Goal: Transaction & Acquisition: Download file/media

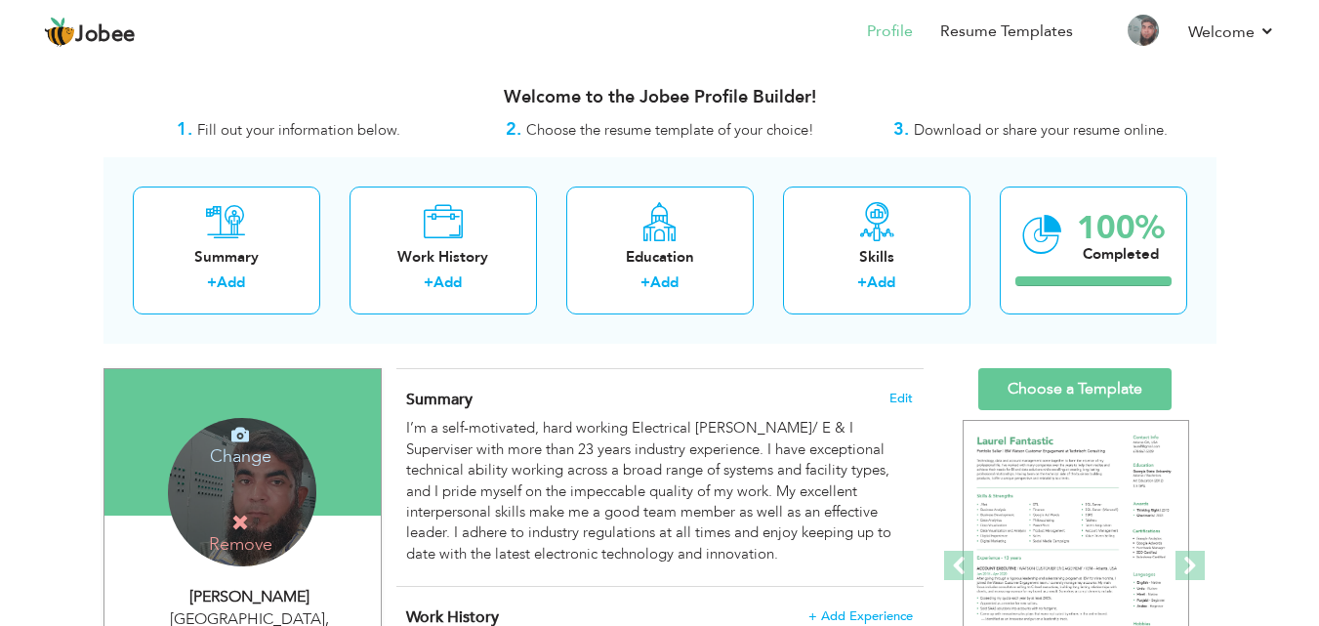
click at [237, 452] on h4 "Change" at bounding box center [241, 443] width 140 height 47
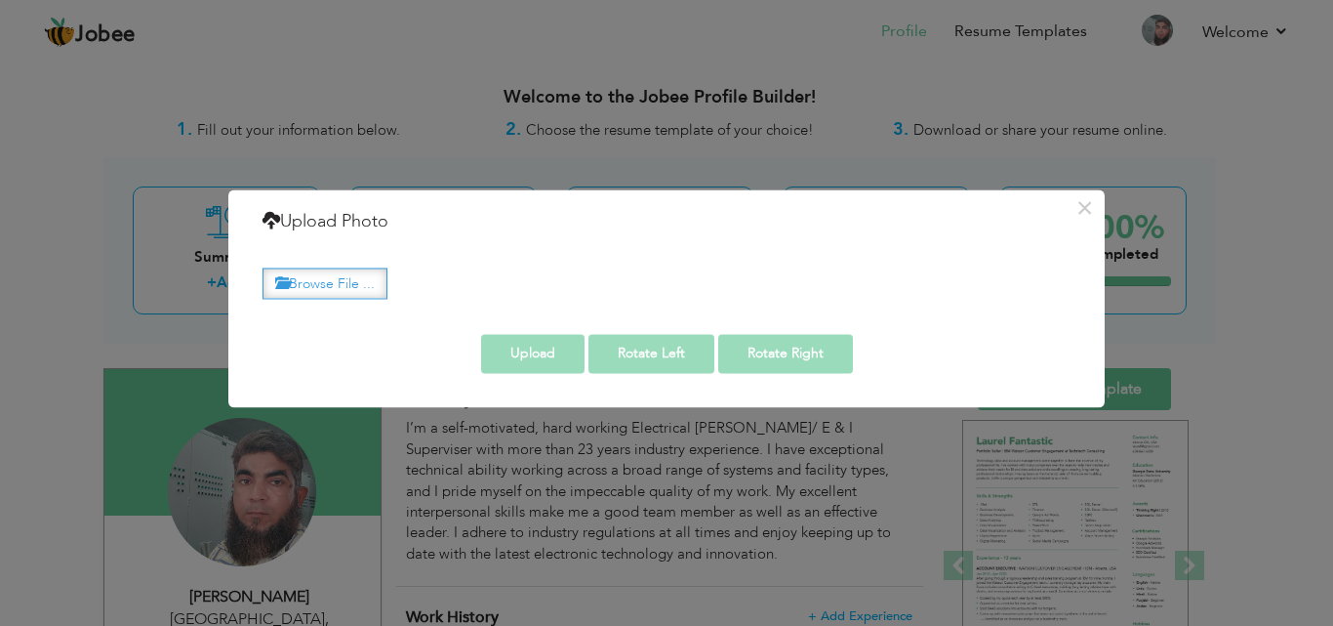
click at [315, 284] on label "Browse File ..." at bounding box center [325, 283] width 125 height 30
click at [0, 0] on input "Browse File ..." at bounding box center [0, 0] width 0 height 0
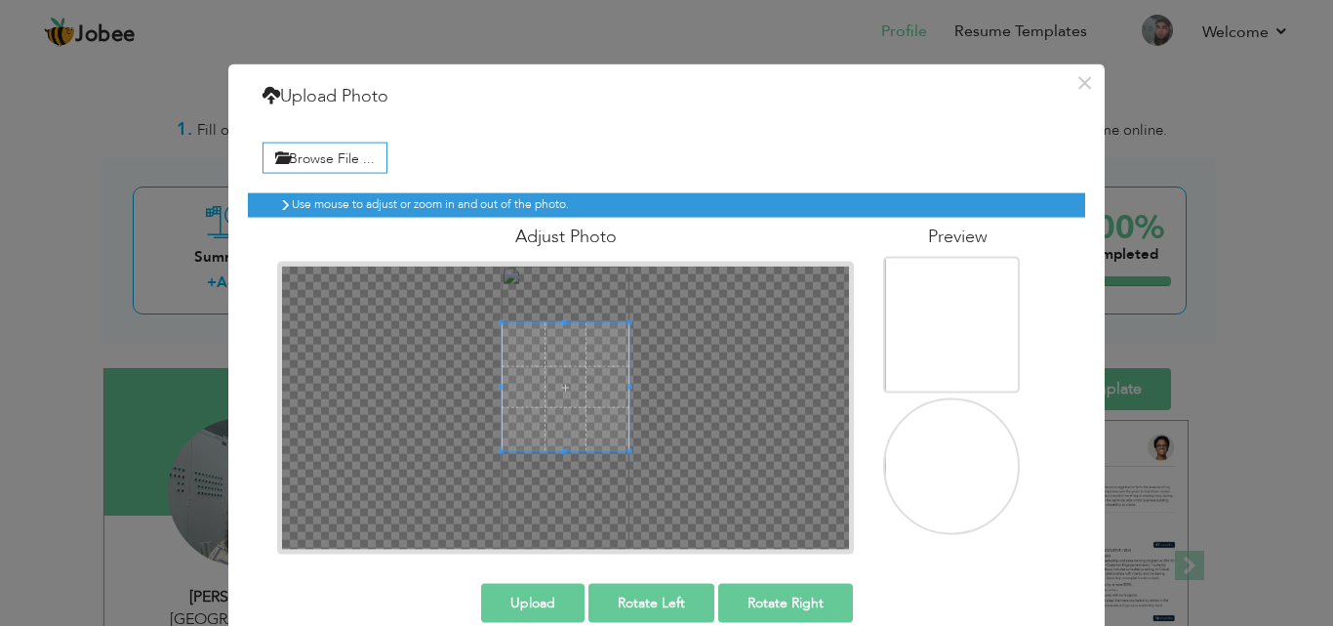
click at [563, 325] on span at bounding box center [565, 386] width 127 height 127
click at [1081, 88] on button "×" at bounding box center [1084, 81] width 31 height 31
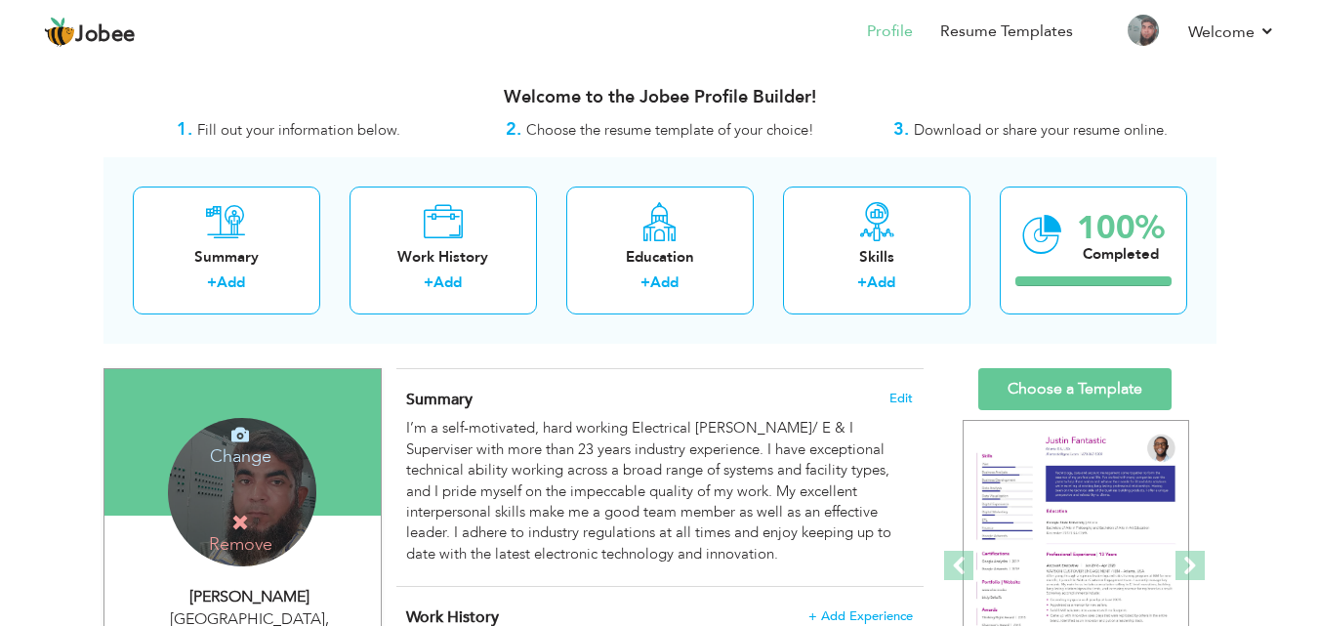
click at [239, 456] on h4 "Change" at bounding box center [241, 443] width 140 height 47
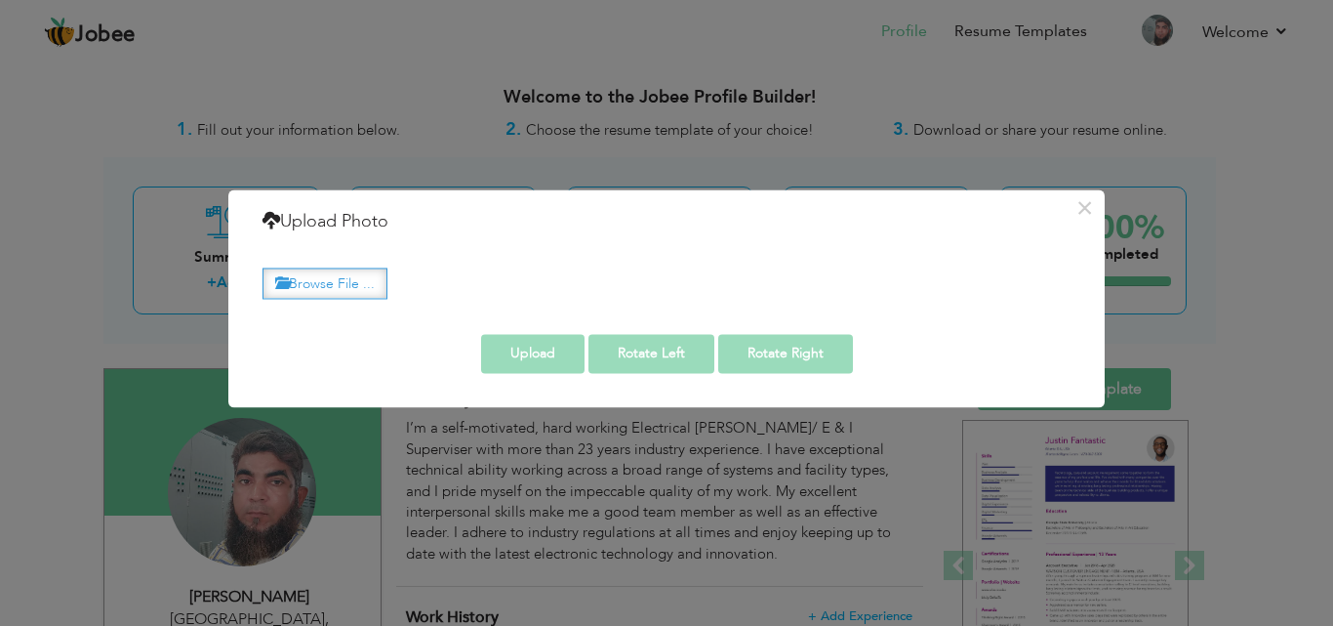
click at [338, 284] on label "Browse File ..." at bounding box center [325, 283] width 125 height 30
click at [0, 0] on input "Browse File ..." at bounding box center [0, 0] width 0 height 0
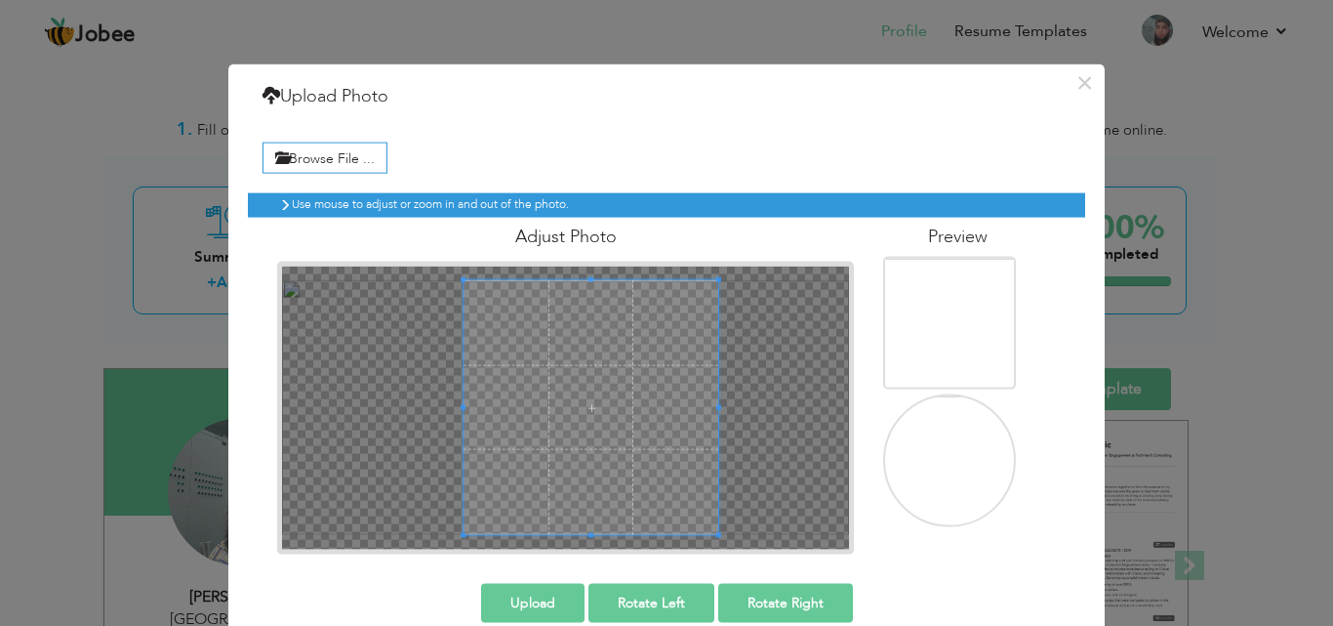
click at [744, 421] on div at bounding box center [565, 407] width 567 height 283
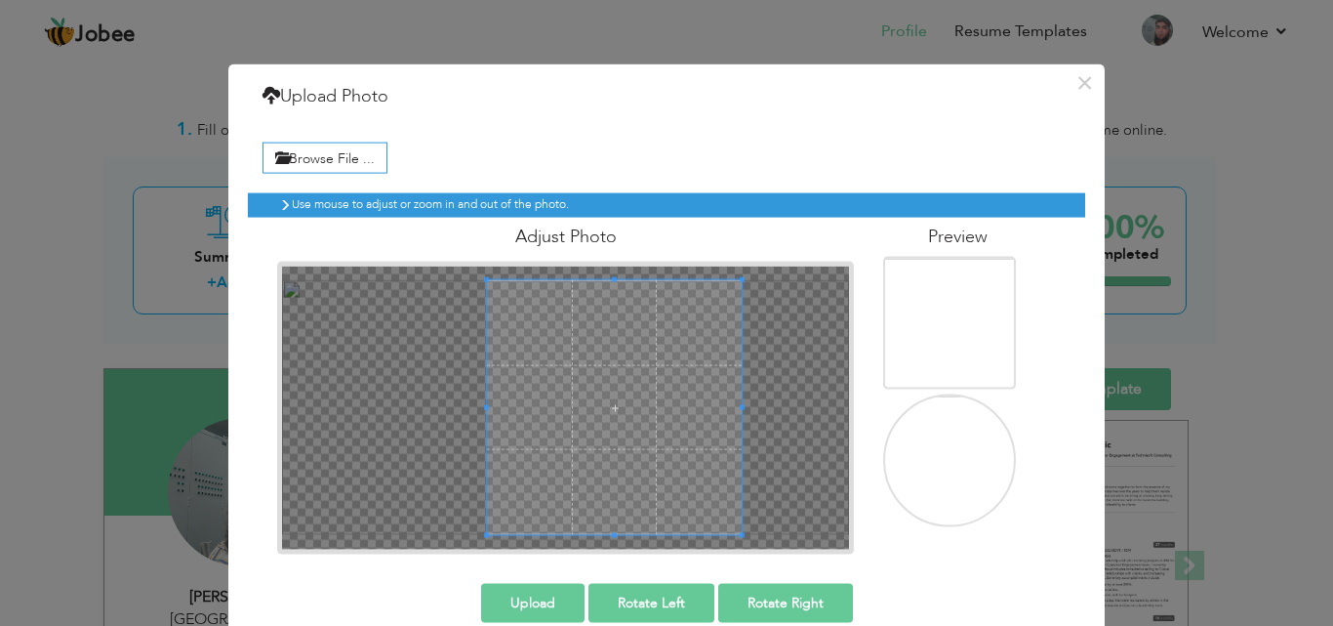
click at [620, 427] on span at bounding box center [614, 407] width 255 height 255
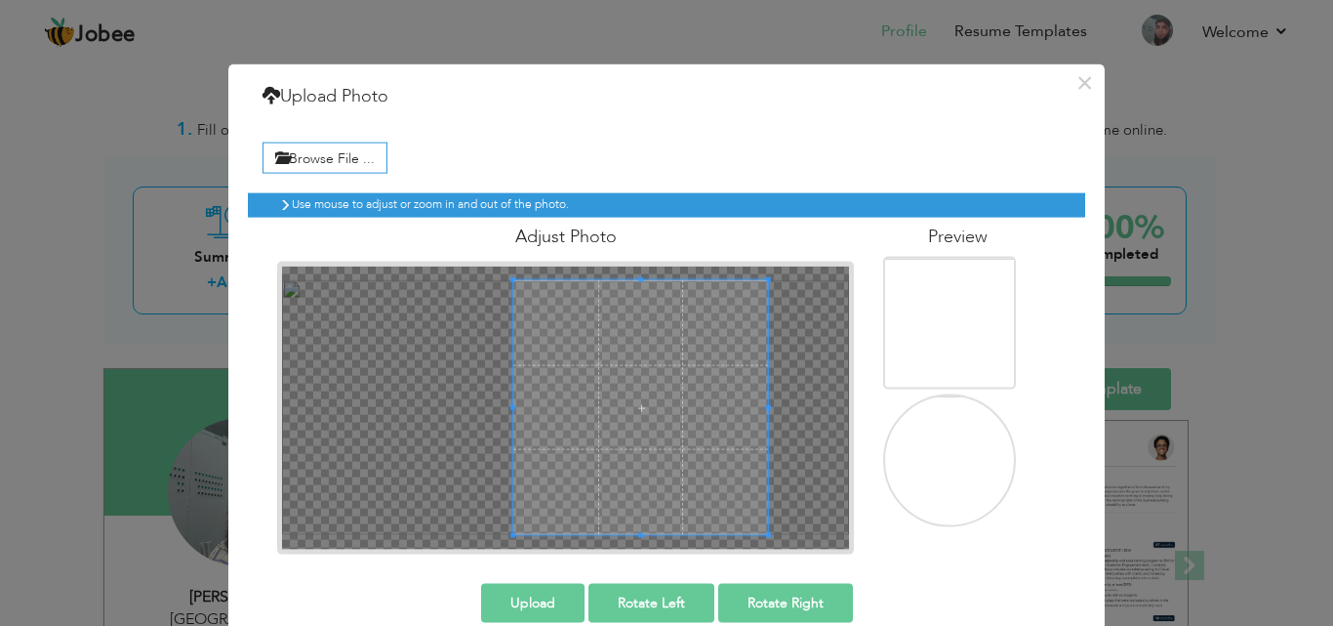
click at [680, 432] on span at bounding box center [640, 407] width 255 height 255
click at [1076, 85] on button "×" at bounding box center [1084, 81] width 31 height 31
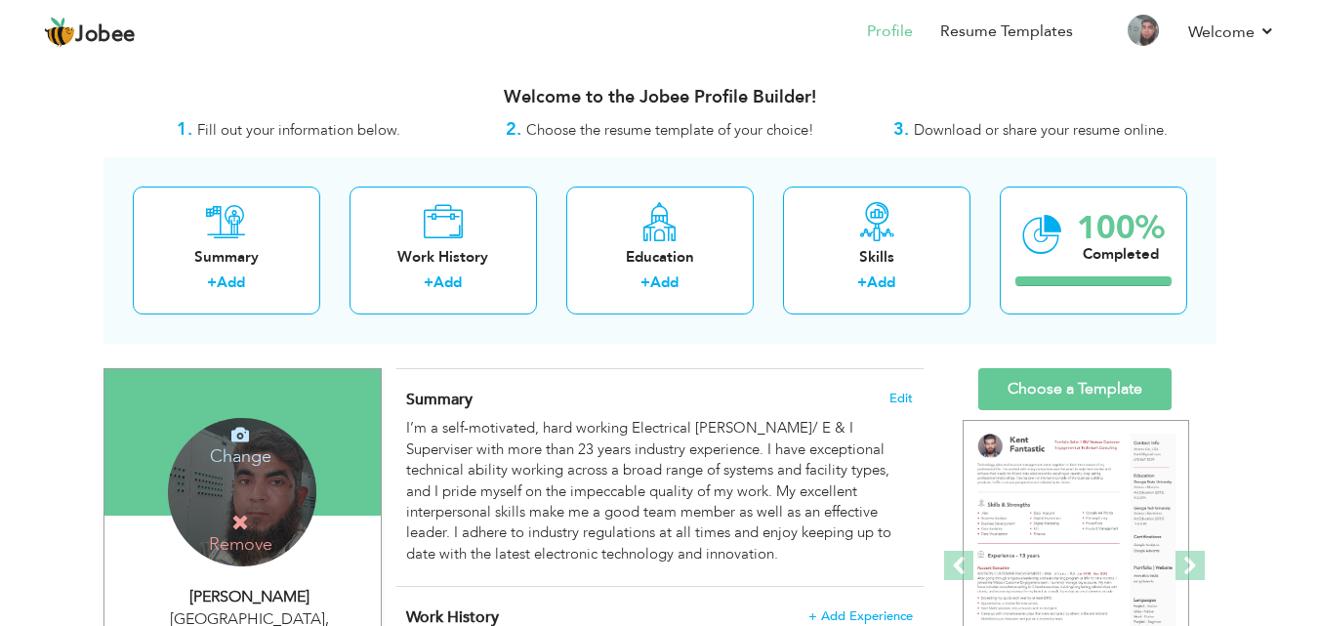
click at [246, 442] on icon at bounding box center [240, 435] width 18 height 18
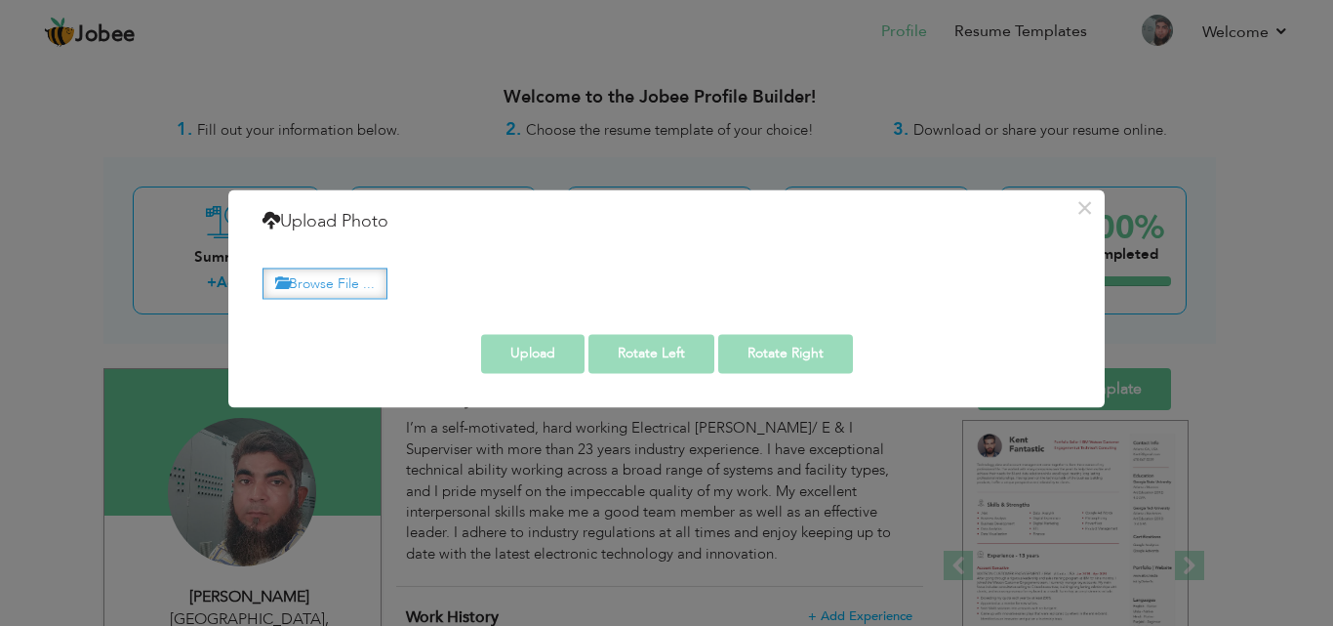
click at [336, 285] on label "Browse File ..." at bounding box center [325, 283] width 125 height 30
click at [0, 0] on input "Browse File ..." at bounding box center [0, 0] width 0 height 0
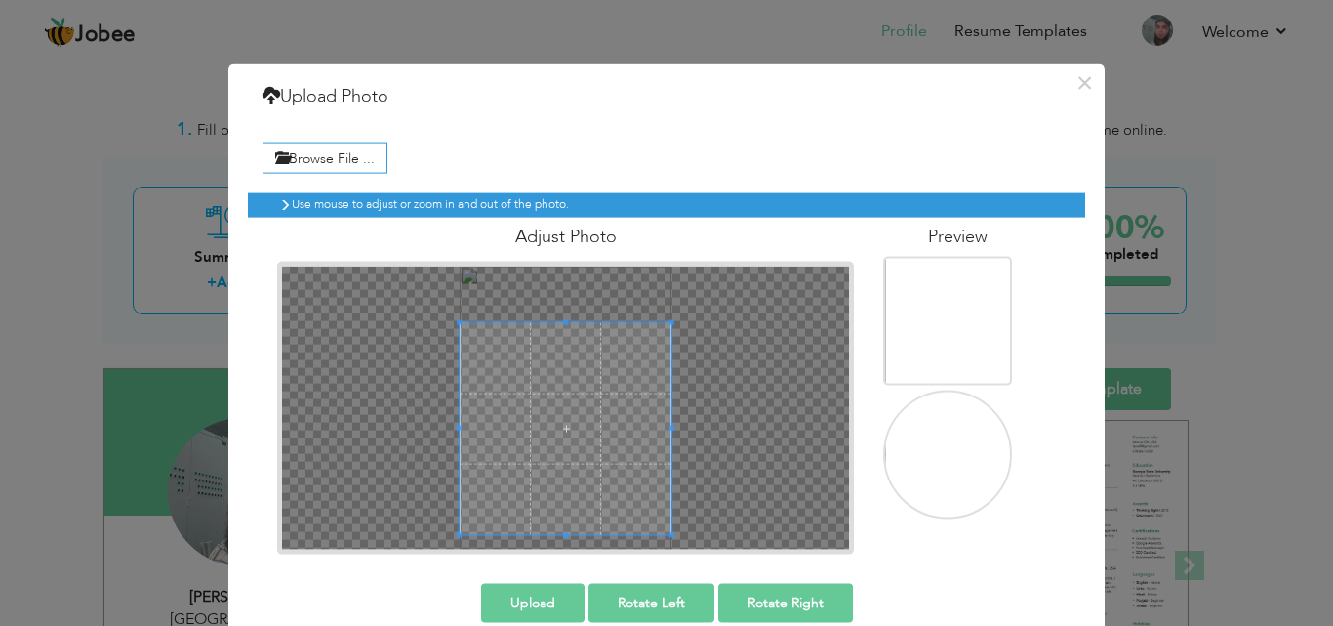
click at [692, 537] on div at bounding box center [565, 407] width 567 height 283
click at [570, 555] on div "Browse File ... Preview" at bounding box center [666, 343] width 837 height 450
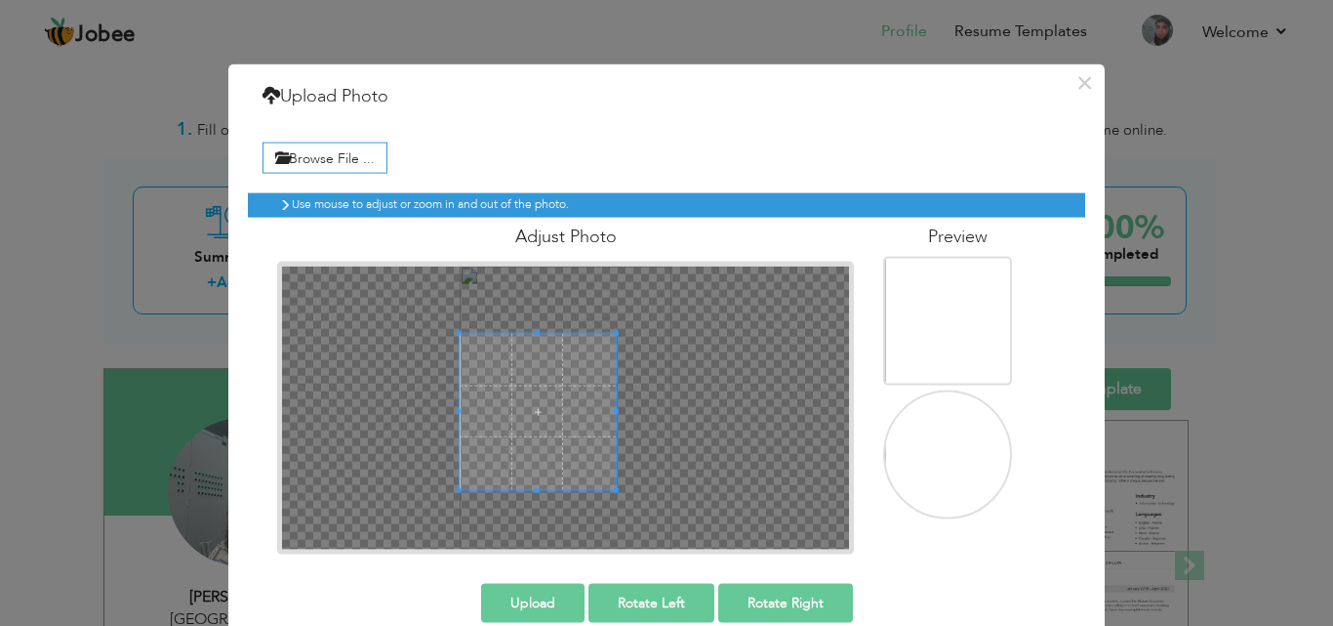
click at [511, 388] on span at bounding box center [538, 411] width 156 height 156
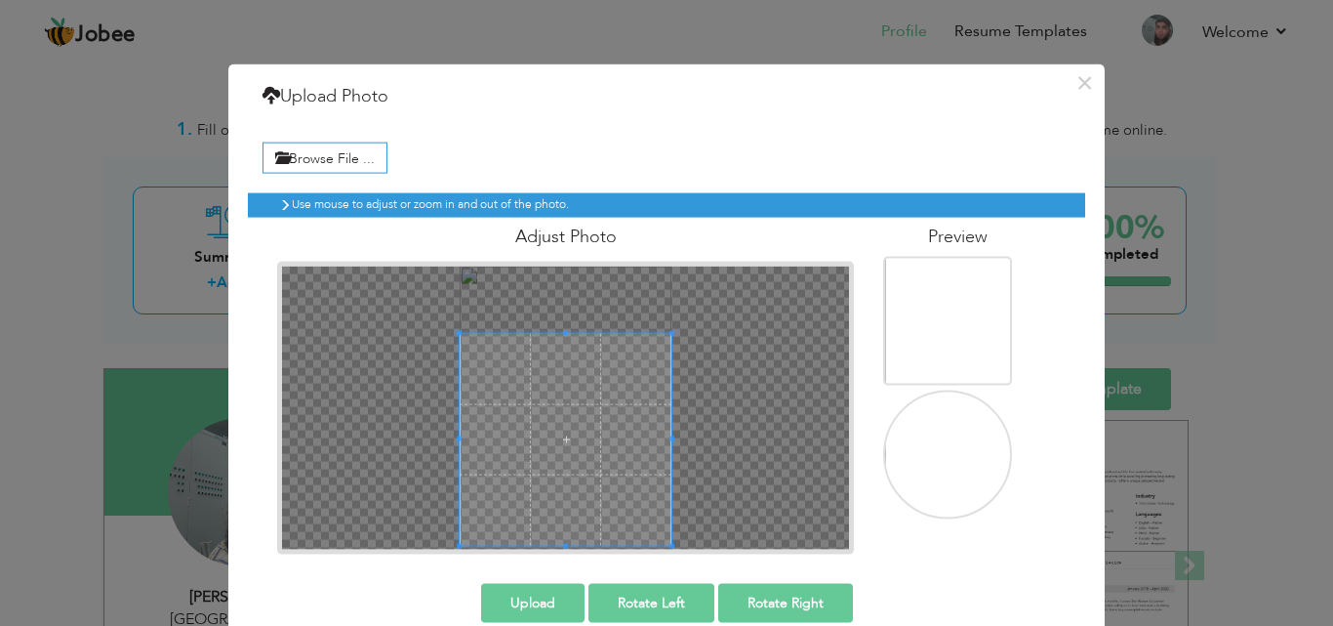
click at [679, 537] on div at bounding box center [565, 407] width 567 height 283
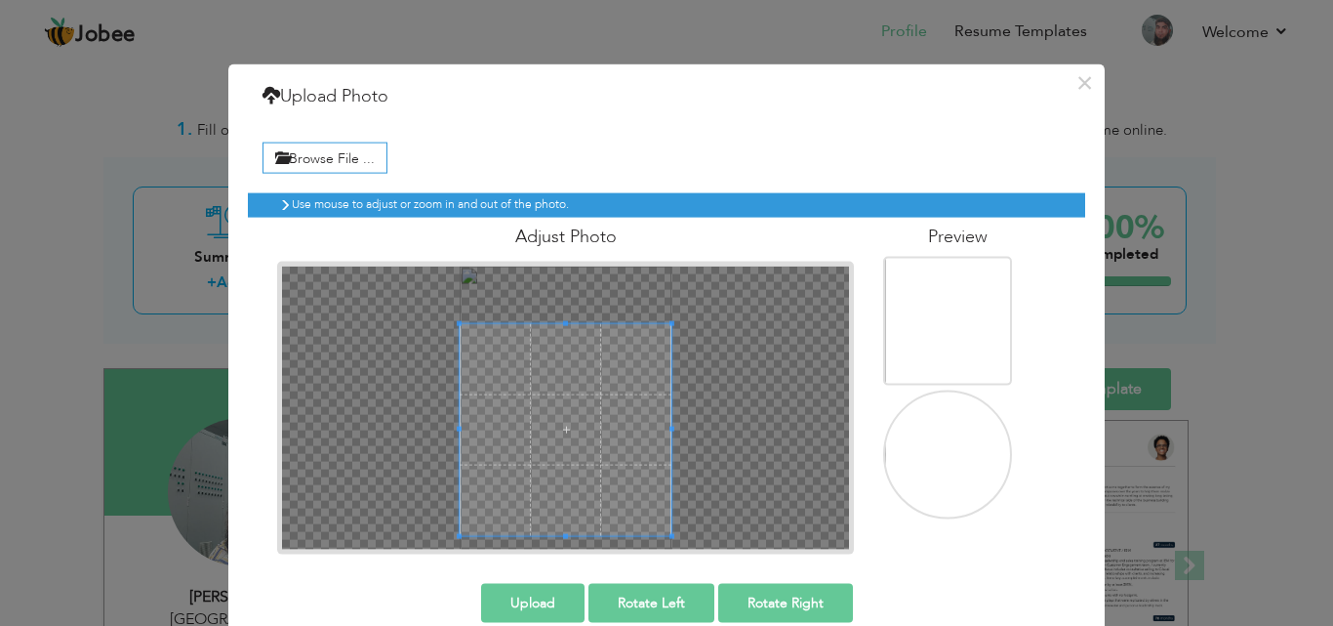
click at [588, 469] on span at bounding box center [566, 429] width 213 height 213
click at [509, 602] on button "Upload" at bounding box center [532, 602] width 103 height 39
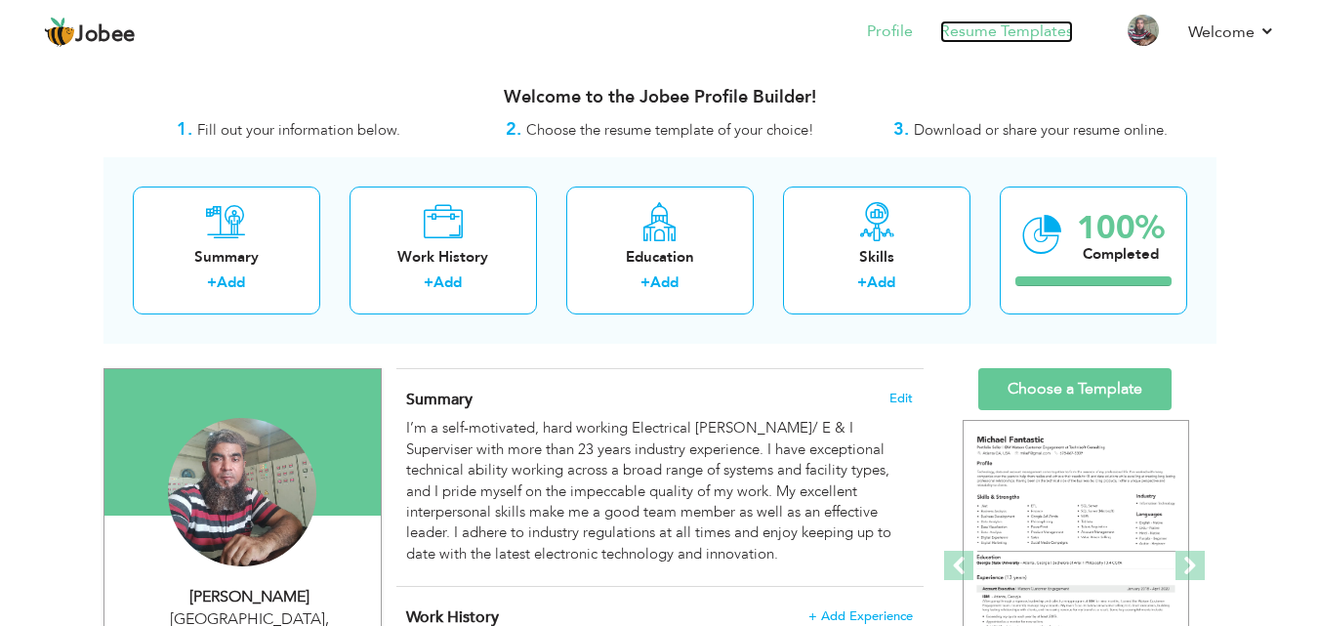
click at [1018, 34] on link "Resume Templates" at bounding box center [1006, 31] width 133 height 22
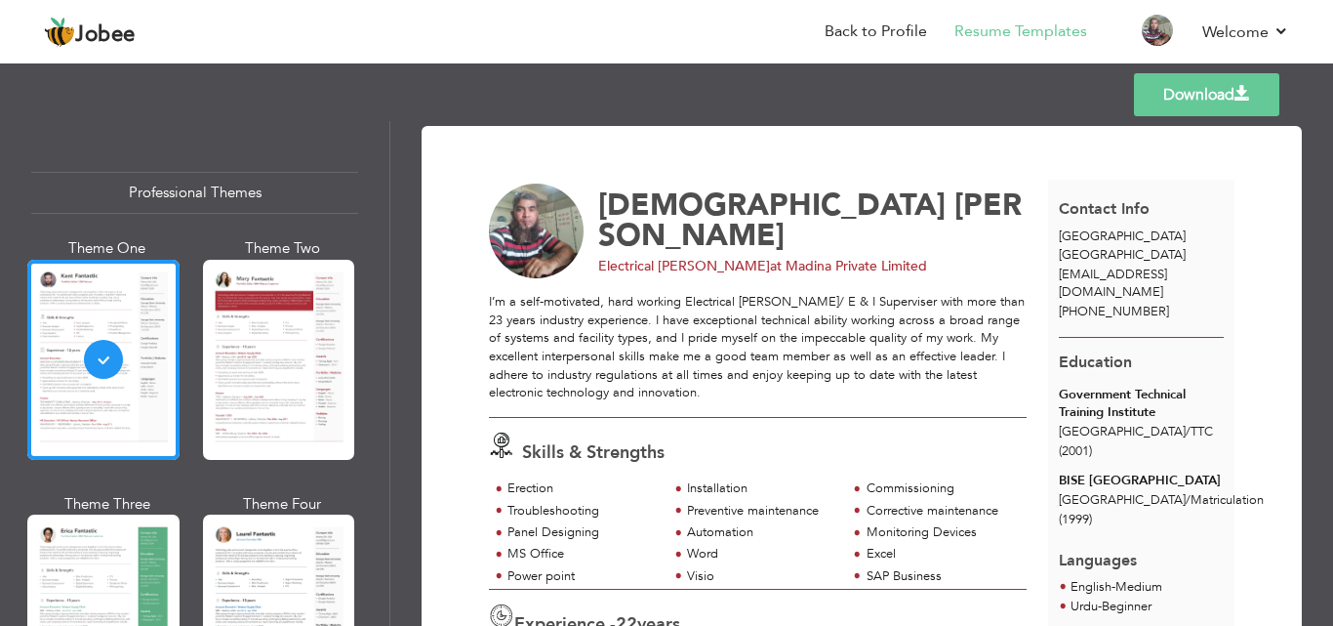
drag, startPoint x: 382, startPoint y: 160, endPoint x: 381, endPoint y: 197, distance: 37.1
click at [381, 197] on div "Professional Themes Theme One Theme Two Theme Three Theme Six" at bounding box center [194, 373] width 389 height 505
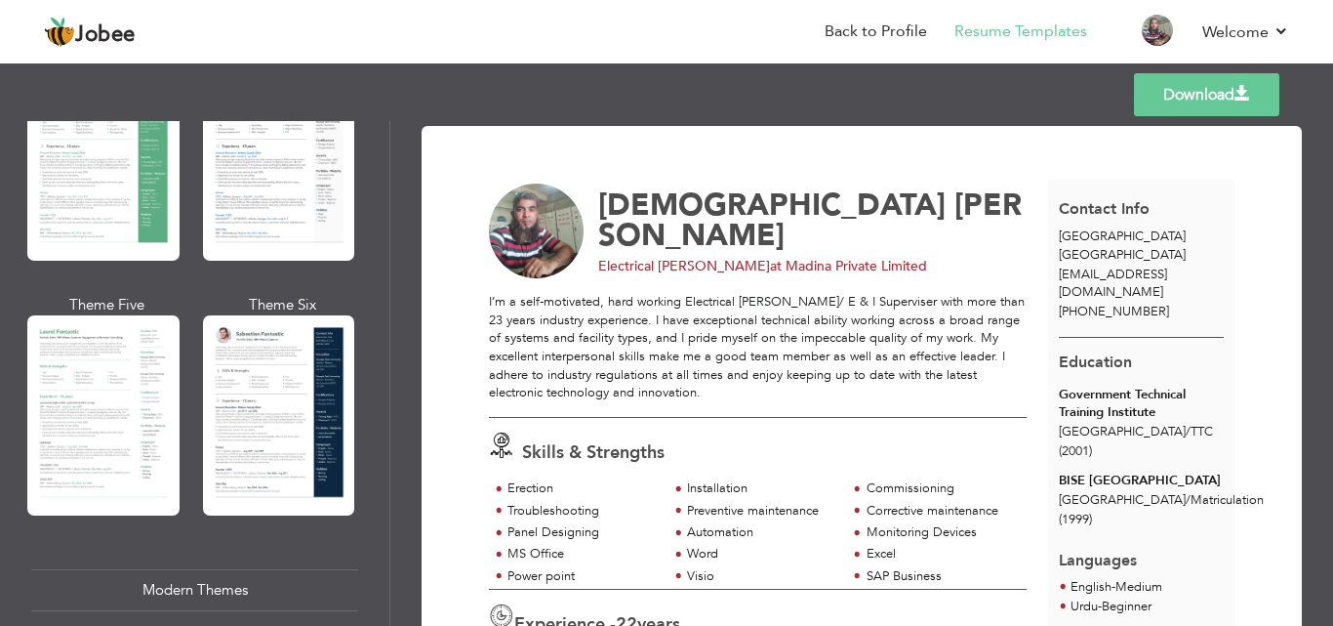
scroll to position [431, 0]
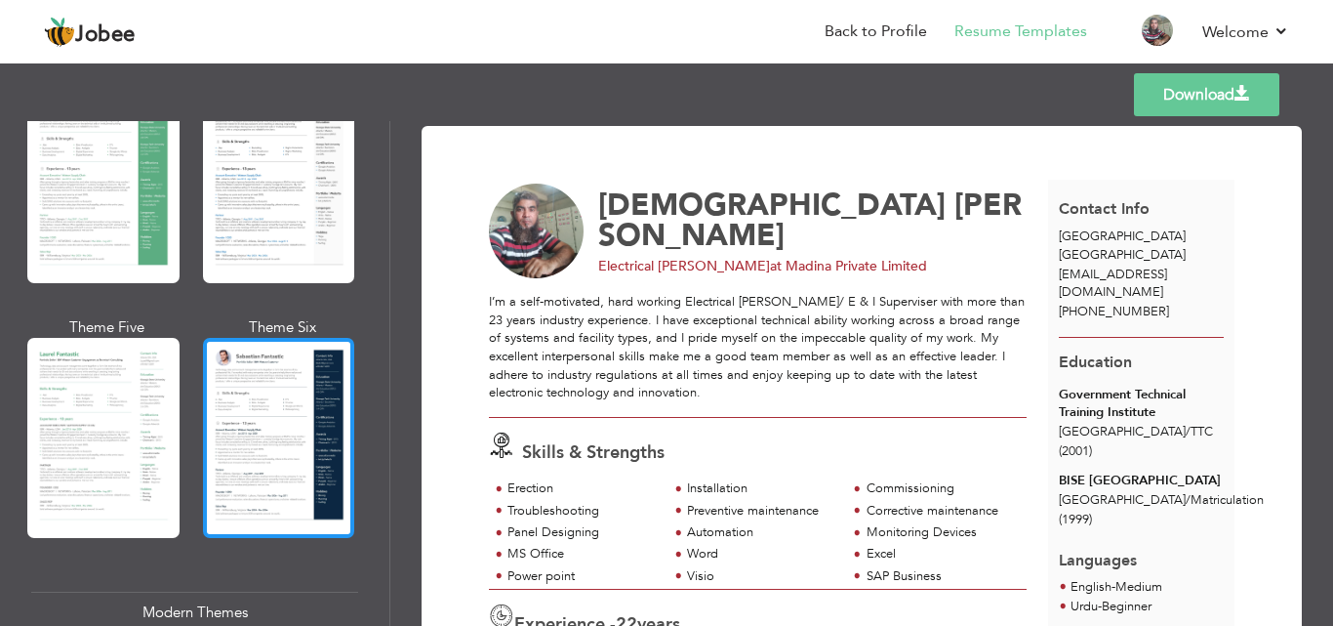
click at [280, 434] on div at bounding box center [279, 438] width 152 height 200
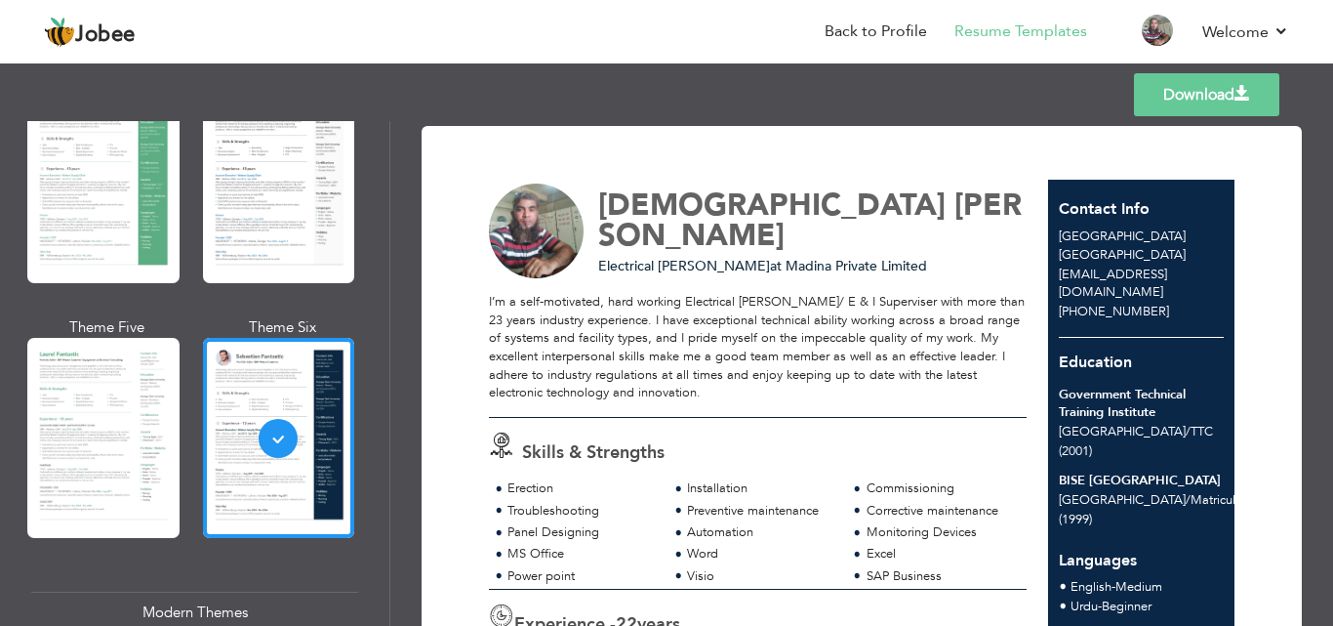
drag, startPoint x: 382, startPoint y: 228, endPoint x: 381, endPoint y: 265, distance: 36.1
click at [381, 265] on div "Professional Themes Theme One Theme Two Theme Three Theme Six" at bounding box center [194, 373] width 389 height 505
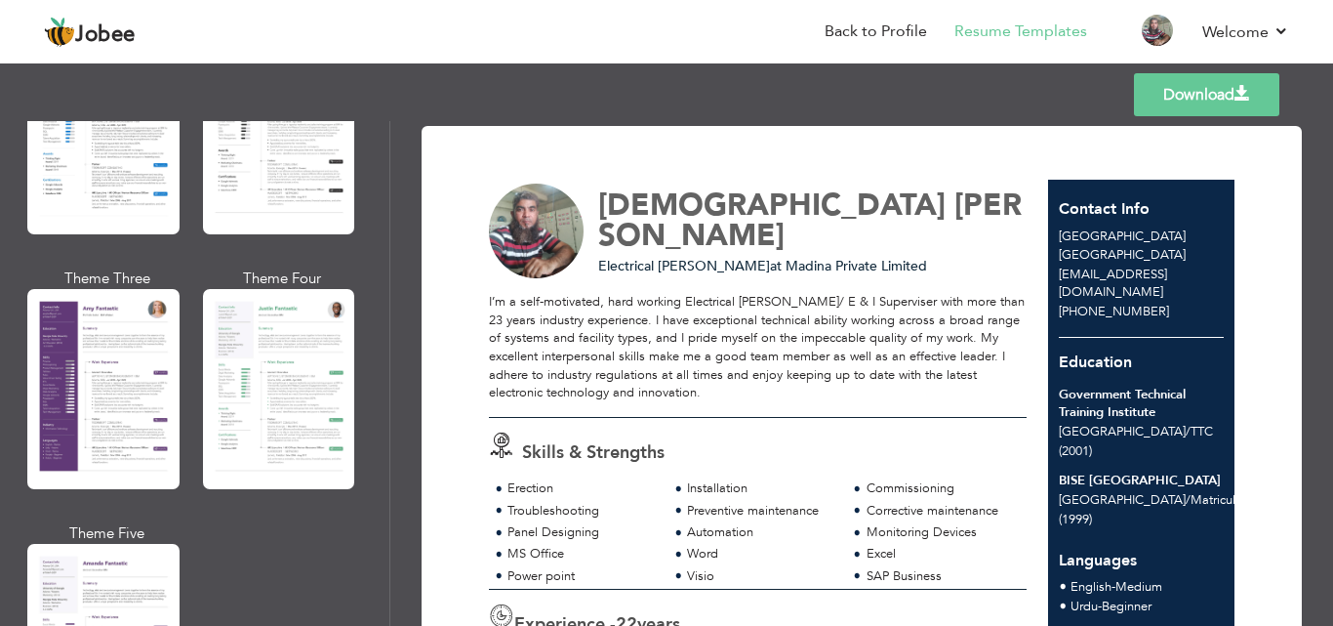
scroll to position [1680, 0]
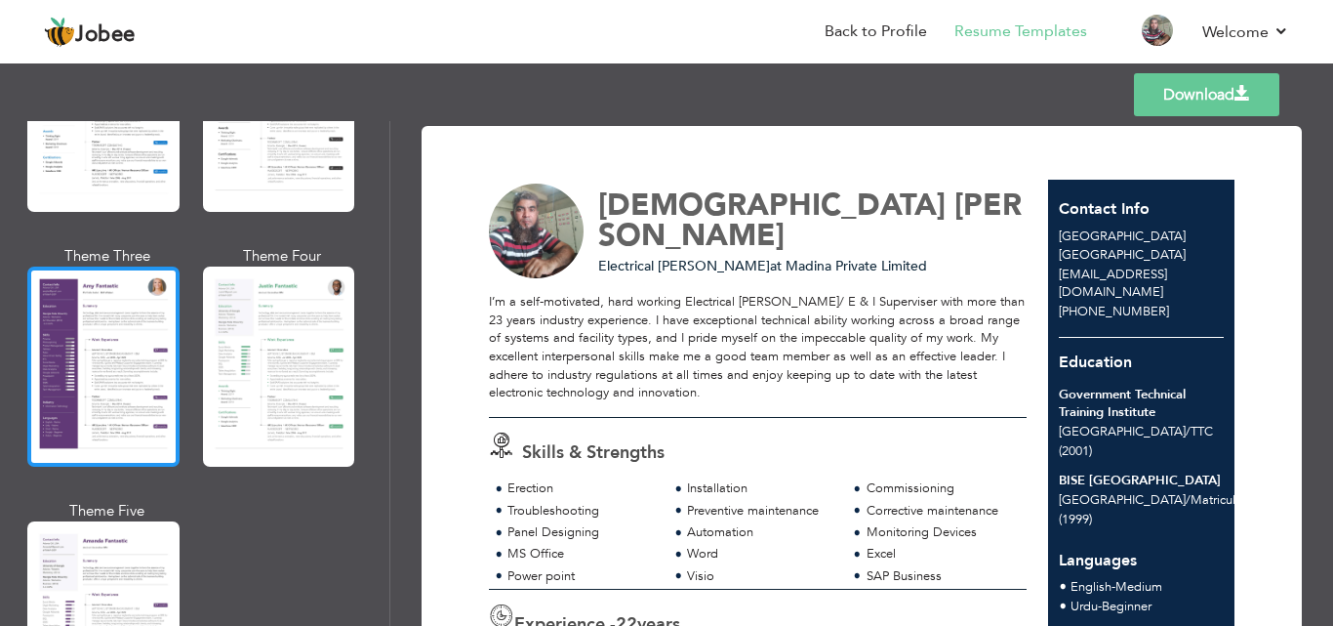
click at [136, 363] on div at bounding box center [103, 366] width 152 height 200
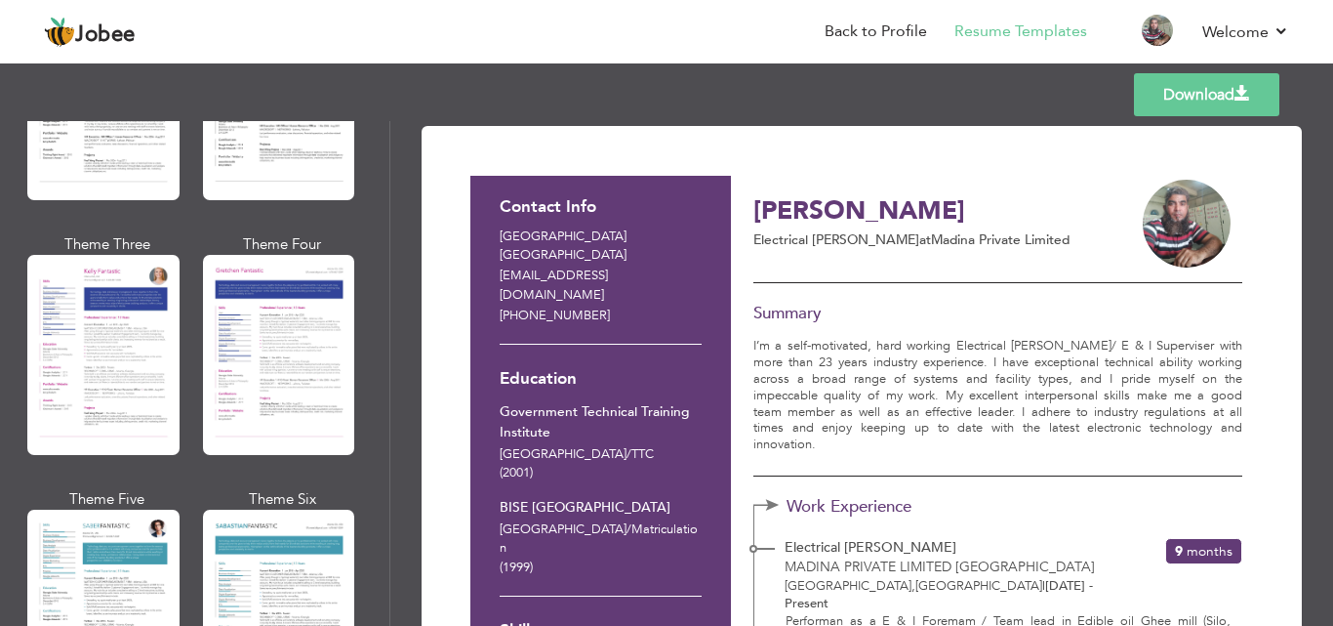
scroll to position [2519, 0]
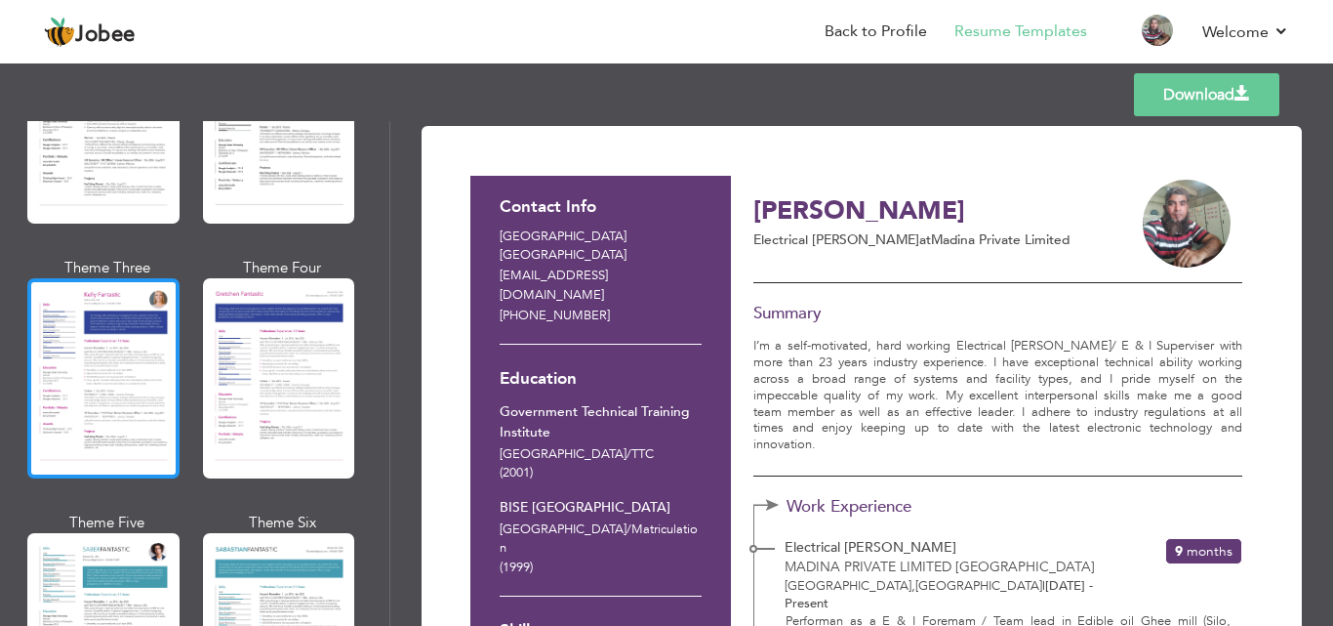
click at [93, 386] on div at bounding box center [103, 378] width 152 height 200
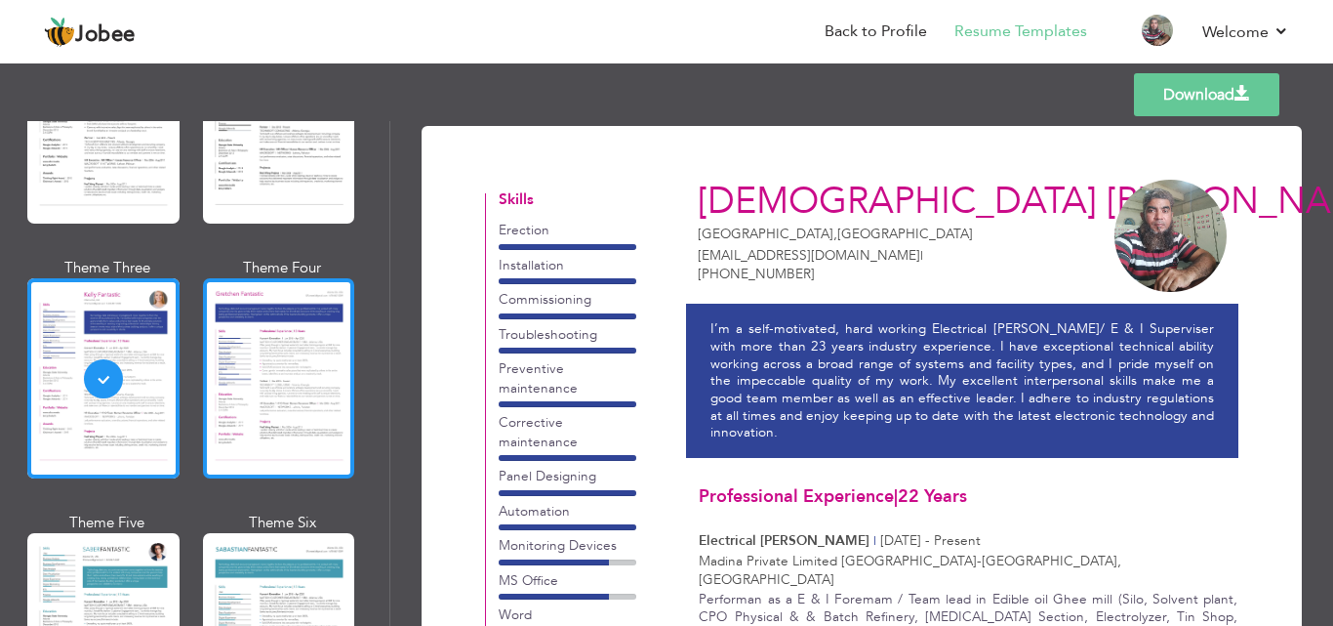
click at [315, 374] on div at bounding box center [279, 378] width 152 height 200
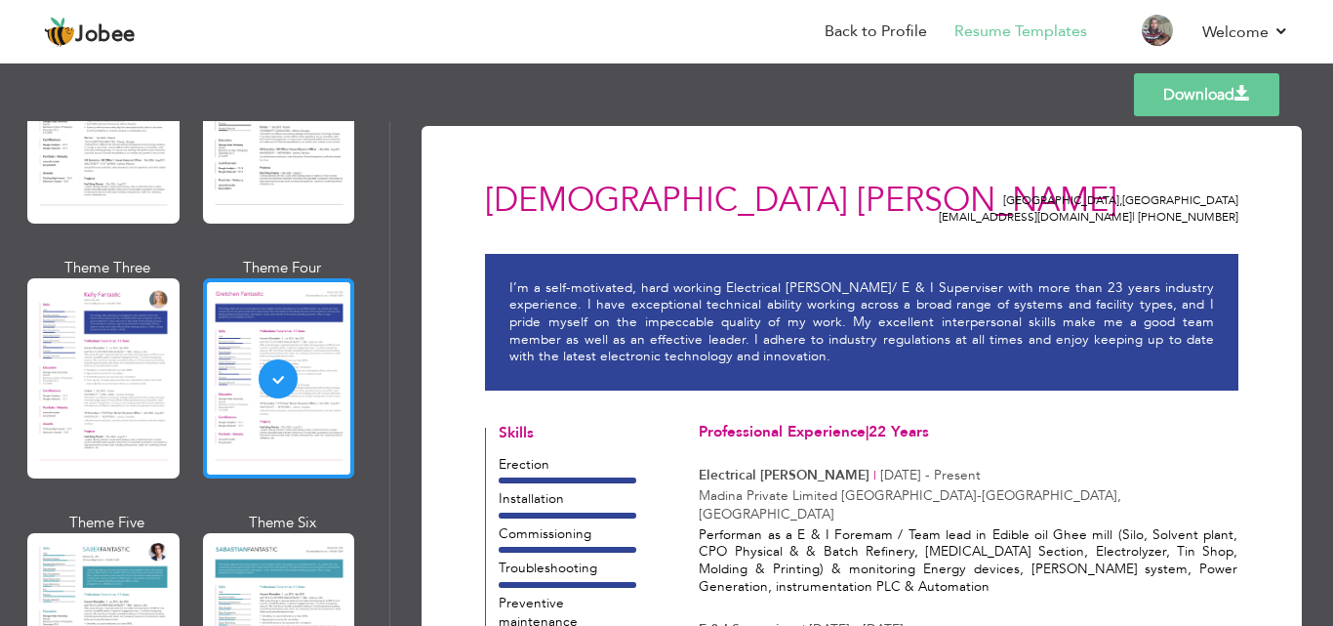
scroll to position [1316, 0]
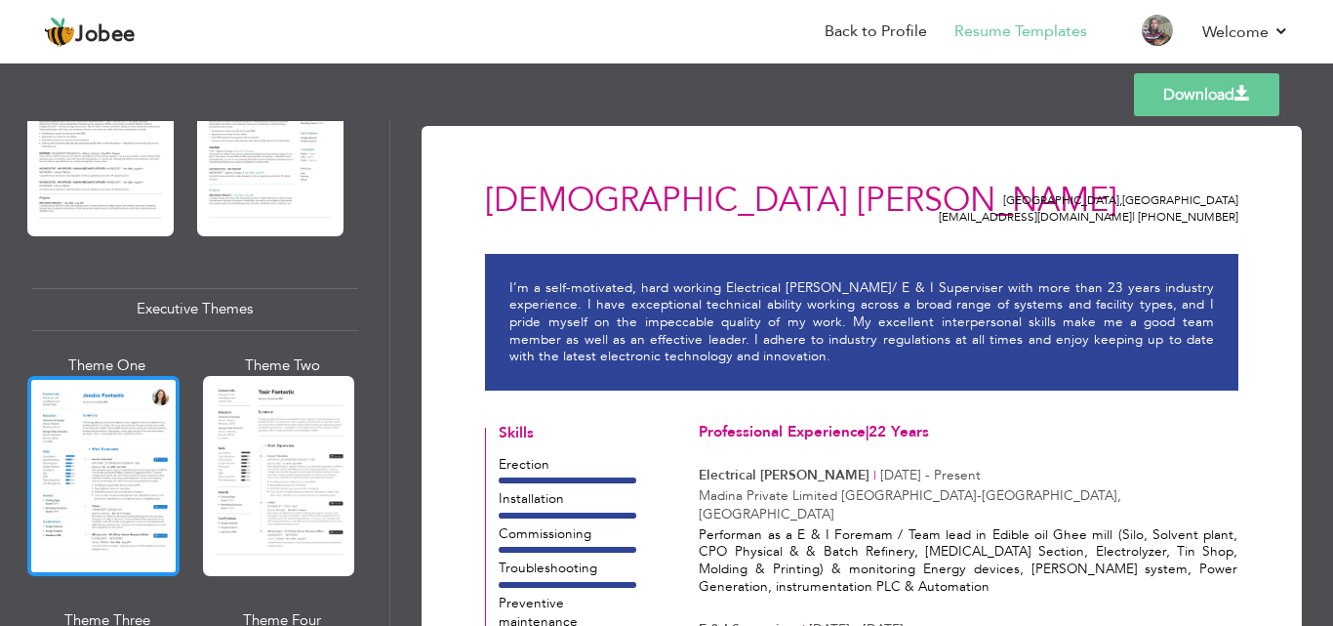
click at [123, 425] on div at bounding box center [103, 476] width 152 height 200
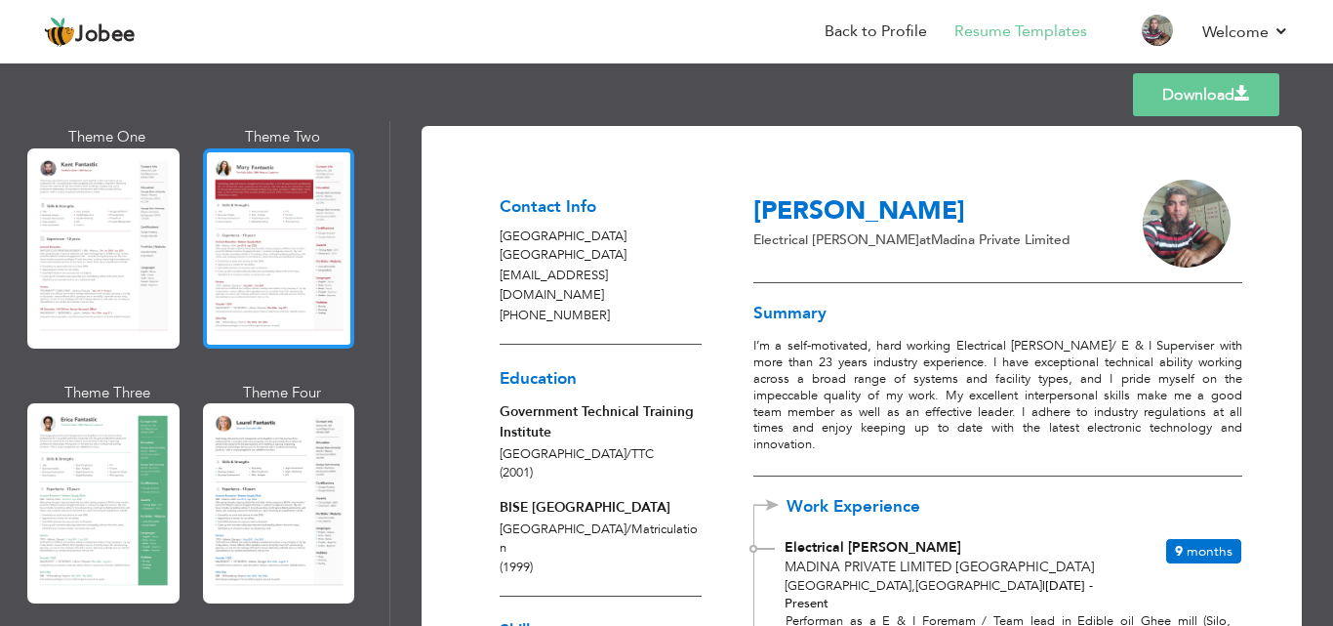
scroll to position [0, 0]
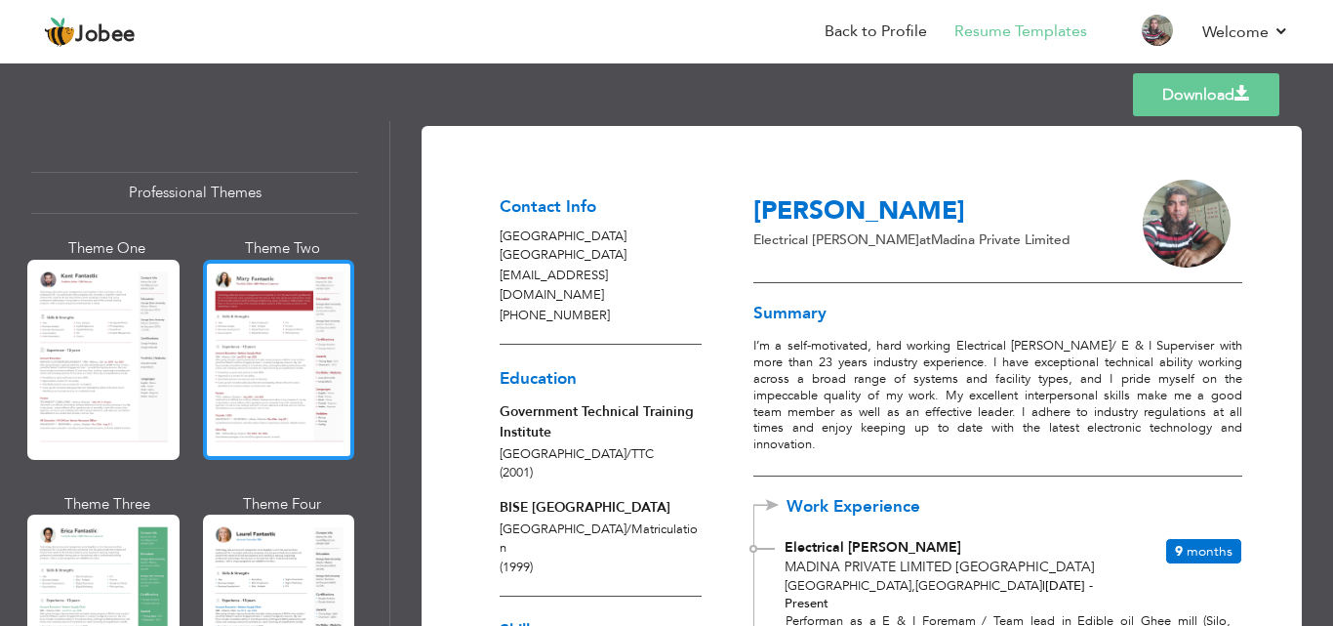
click at [258, 363] on div at bounding box center [279, 360] width 152 height 200
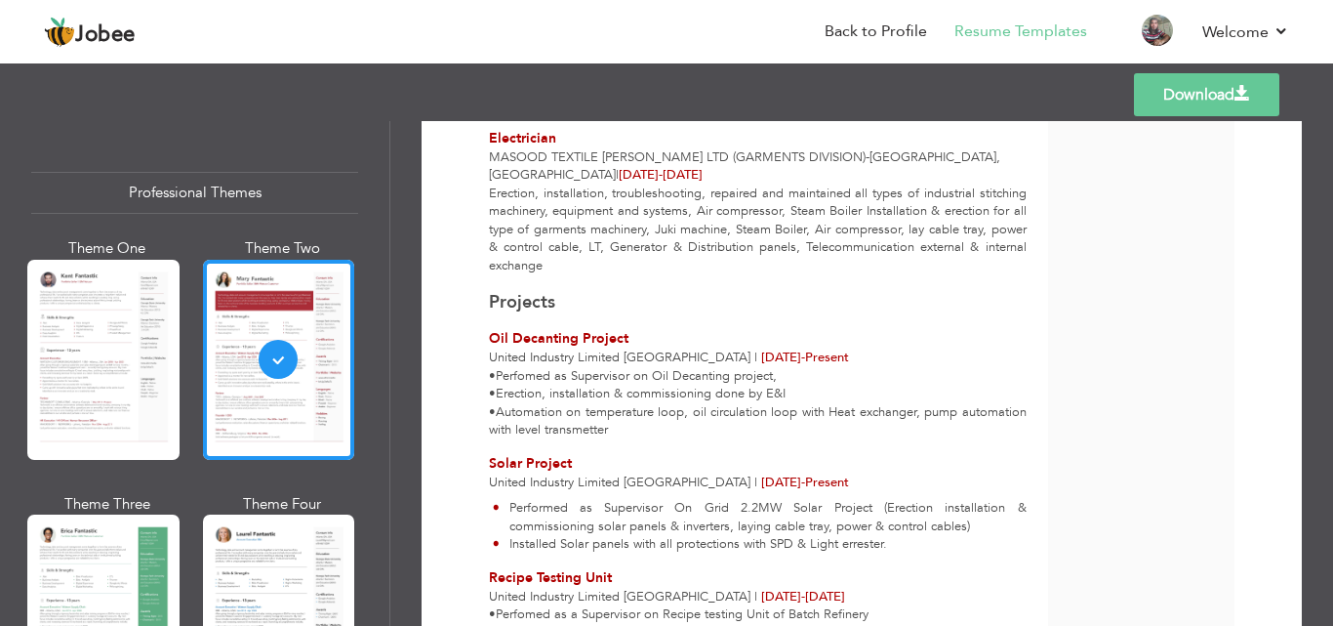
scroll to position [1204, 0]
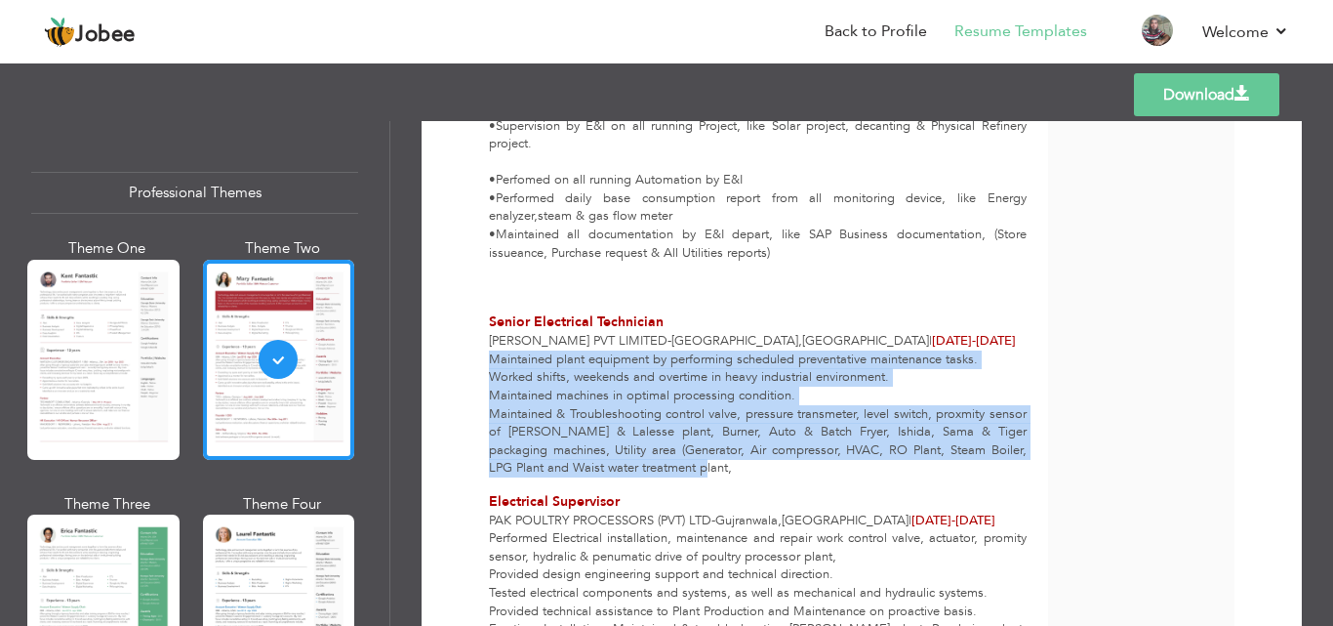
drag, startPoint x: 488, startPoint y: 322, endPoint x: 689, endPoint y: 439, distance: 232.7
click at [689, 439] on div "Maintained plant equipment by performing scheduled preventative maintenance tas…" at bounding box center [757, 413] width 559 height 127
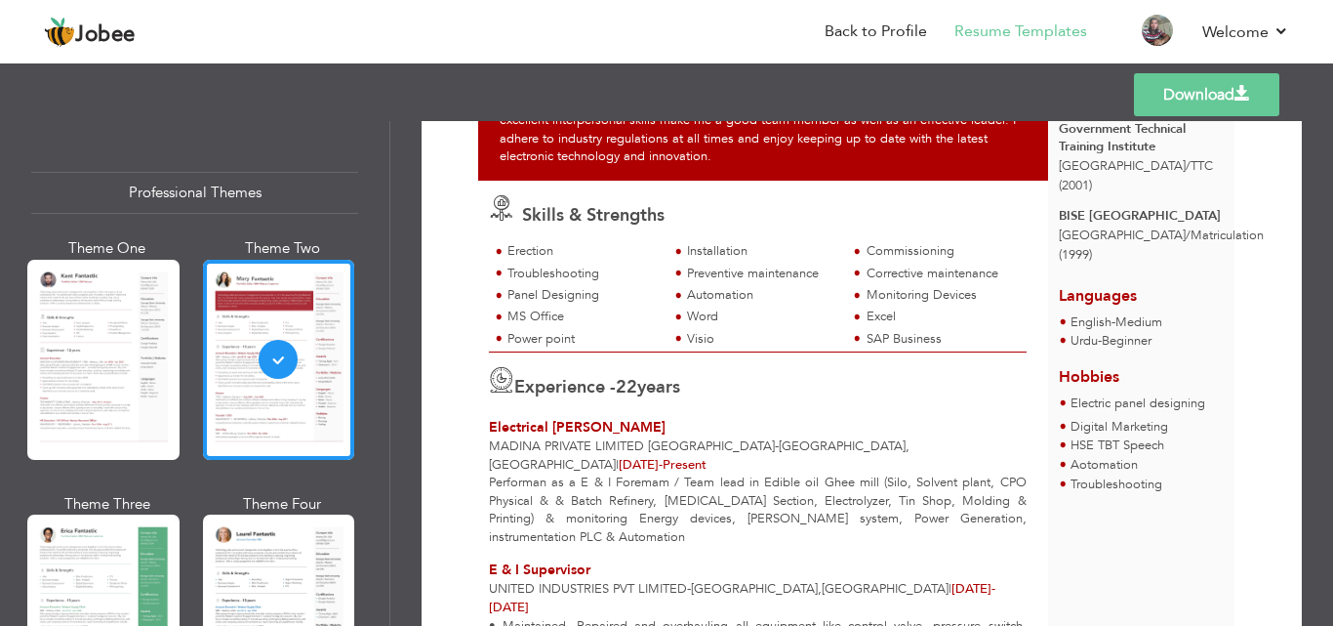
scroll to position [0, 0]
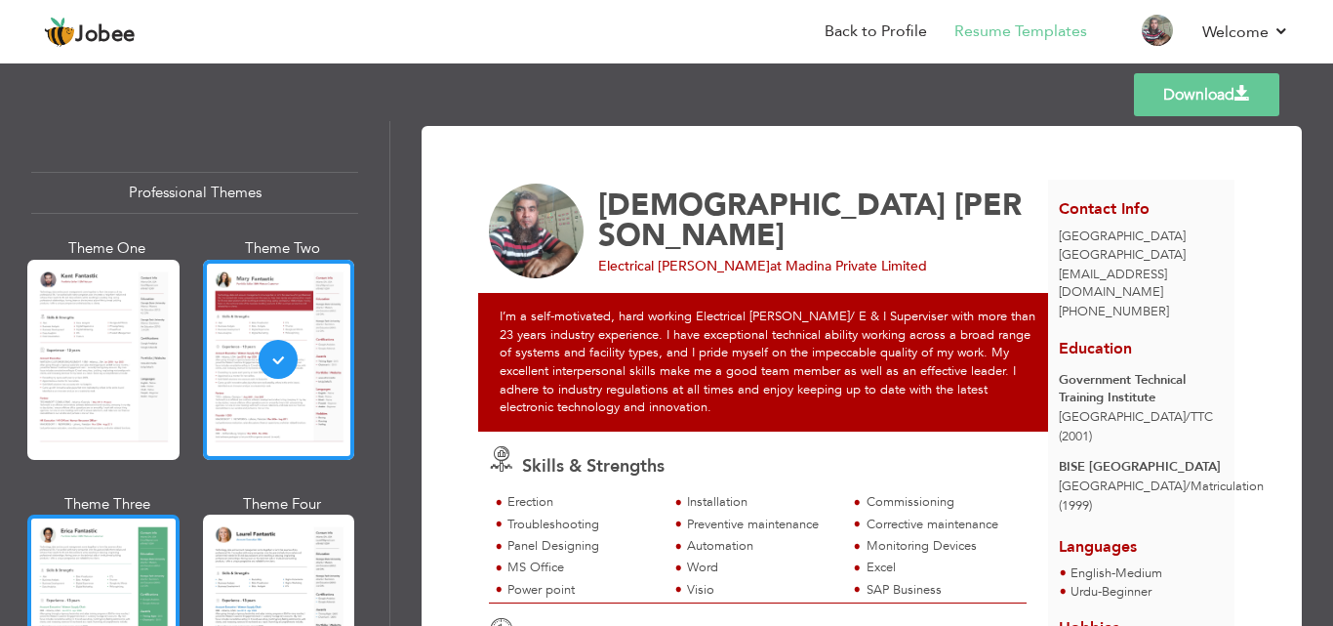
click at [93, 568] on div at bounding box center [103, 614] width 152 height 200
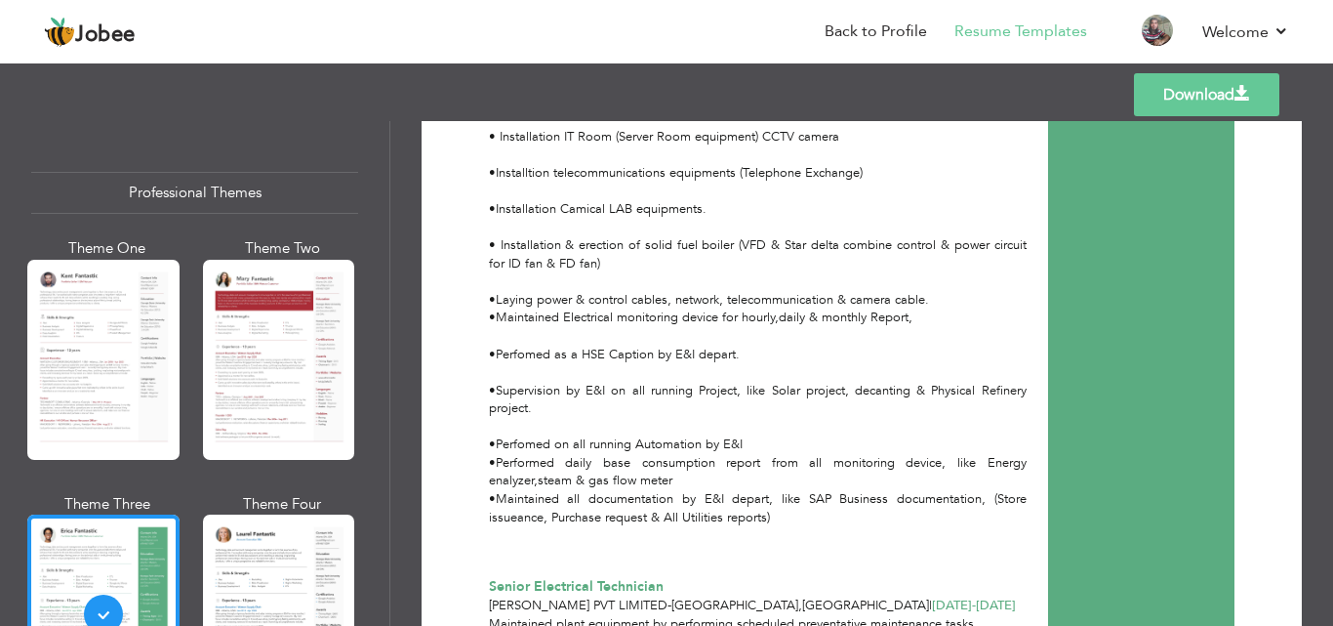
scroll to position [31, 0]
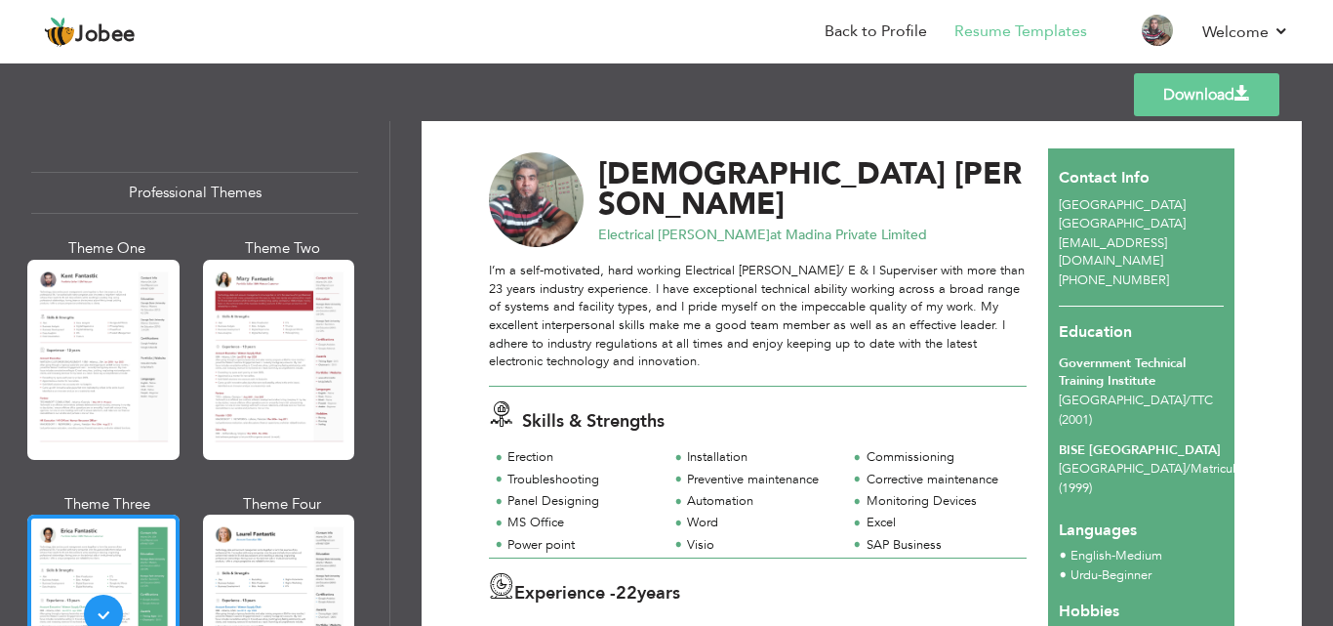
click at [1186, 94] on link "Download" at bounding box center [1206, 94] width 145 height 43
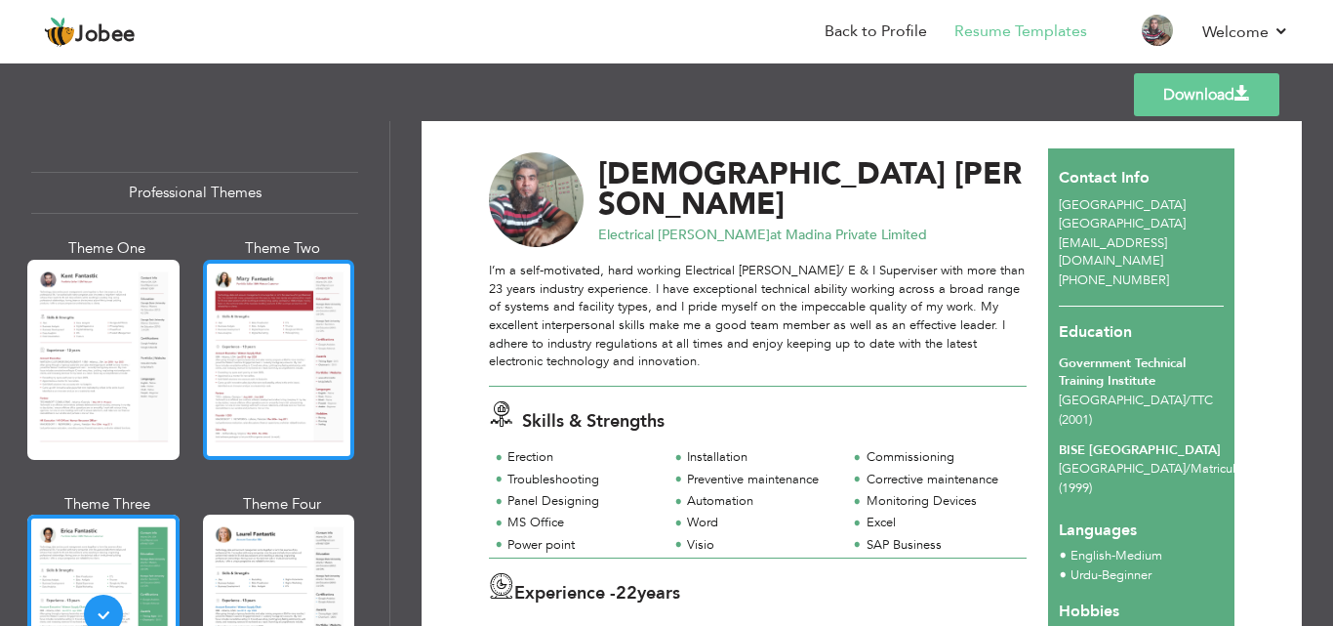
click at [254, 387] on div at bounding box center [279, 360] width 152 height 200
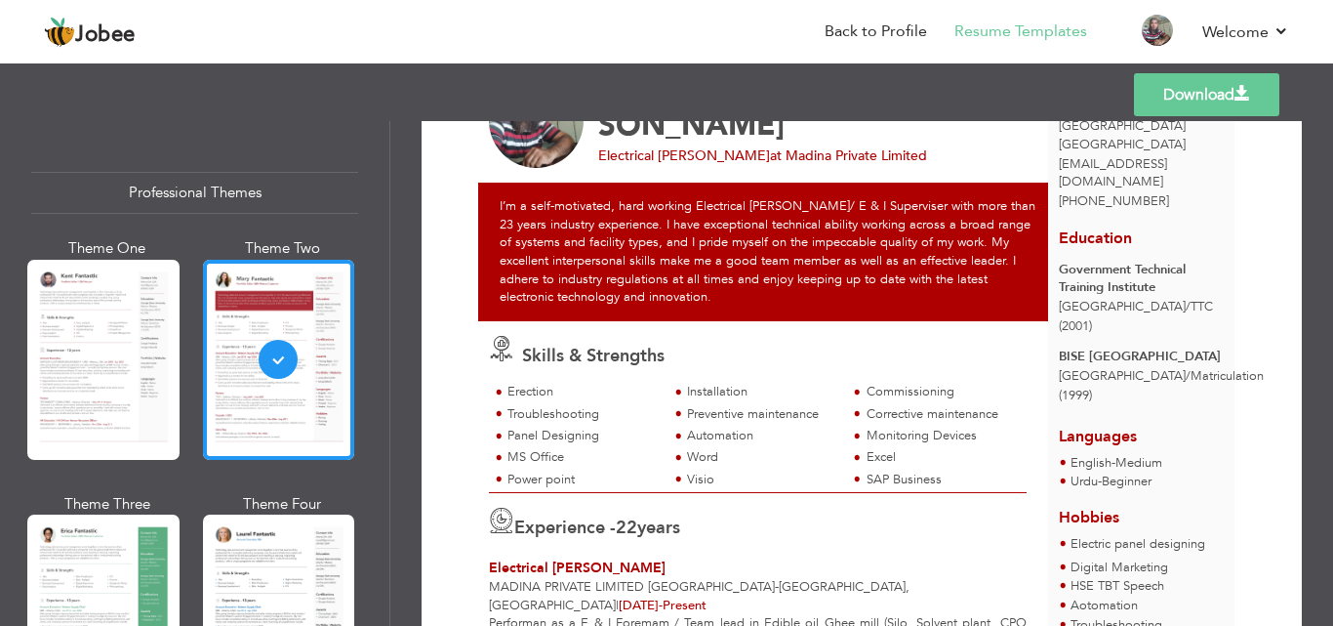
scroll to position [0, 0]
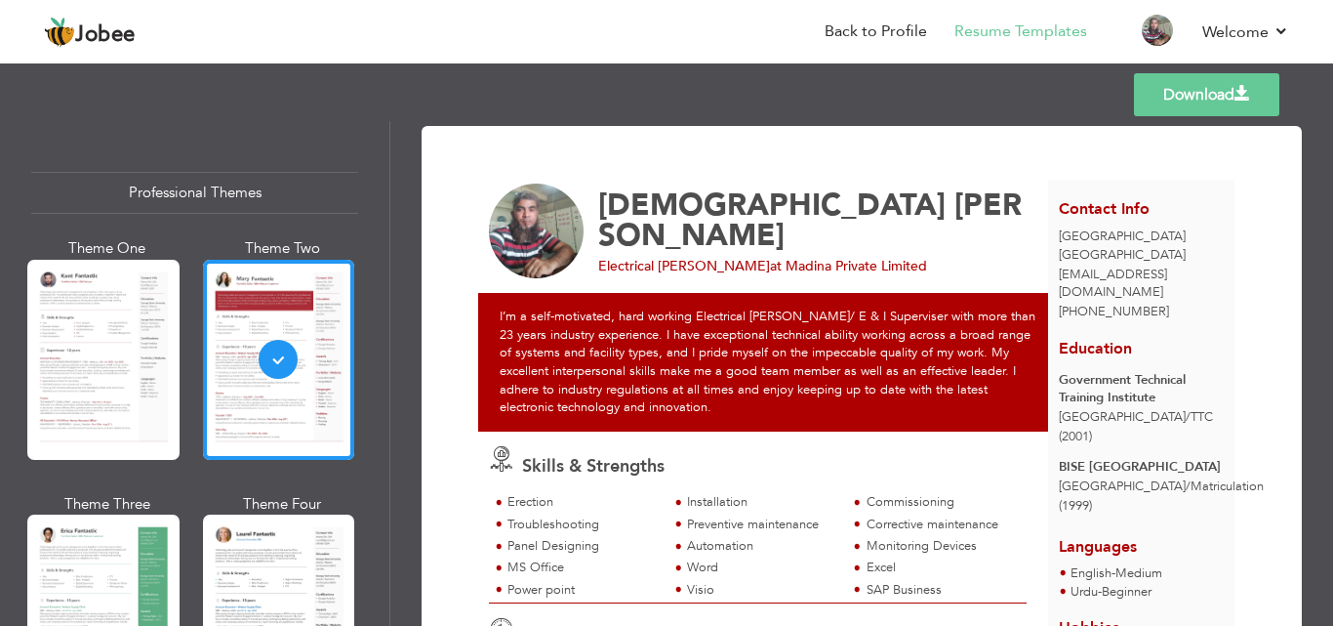
click at [1180, 95] on link "Download" at bounding box center [1206, 94] width 145 height 43
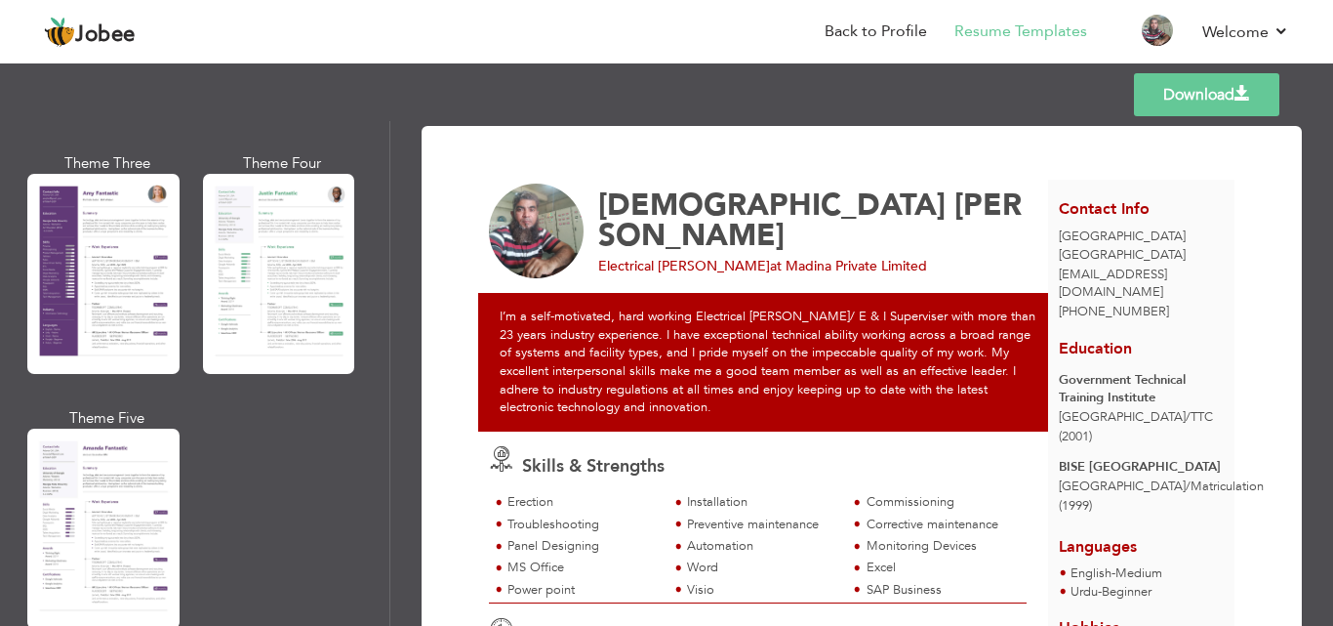
scroll to position [1803, 0]
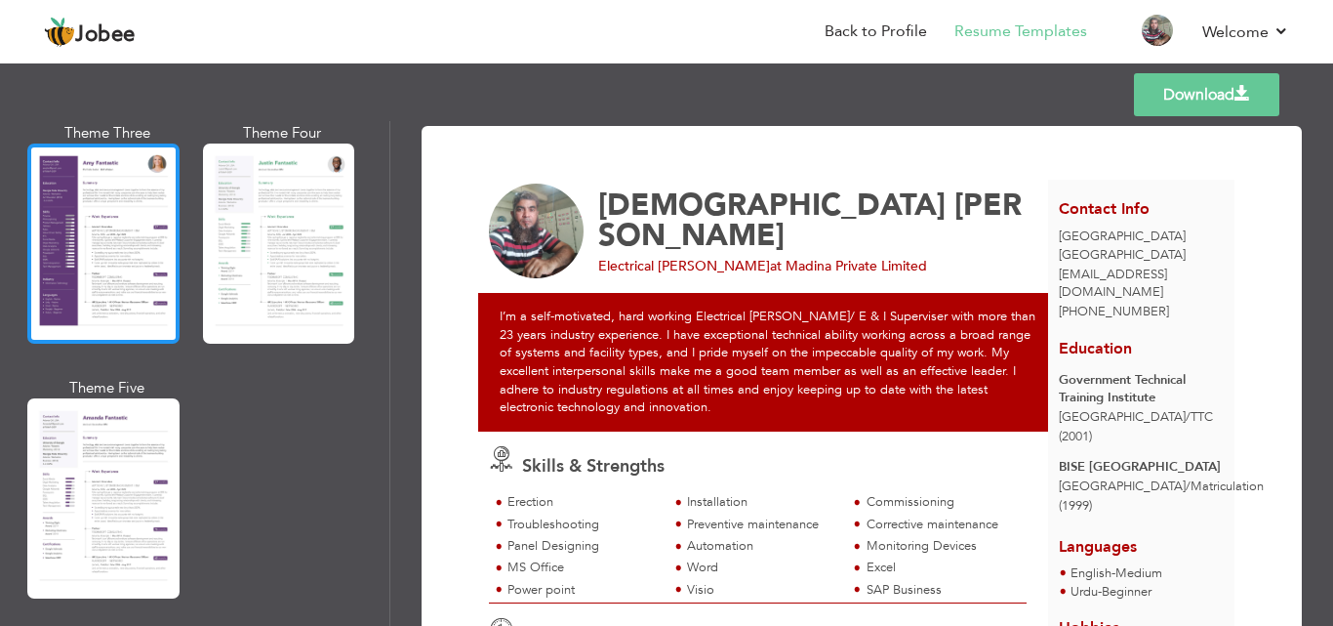
click at [112, 266] on div at bounding box center [103, 243] width 152 height 200
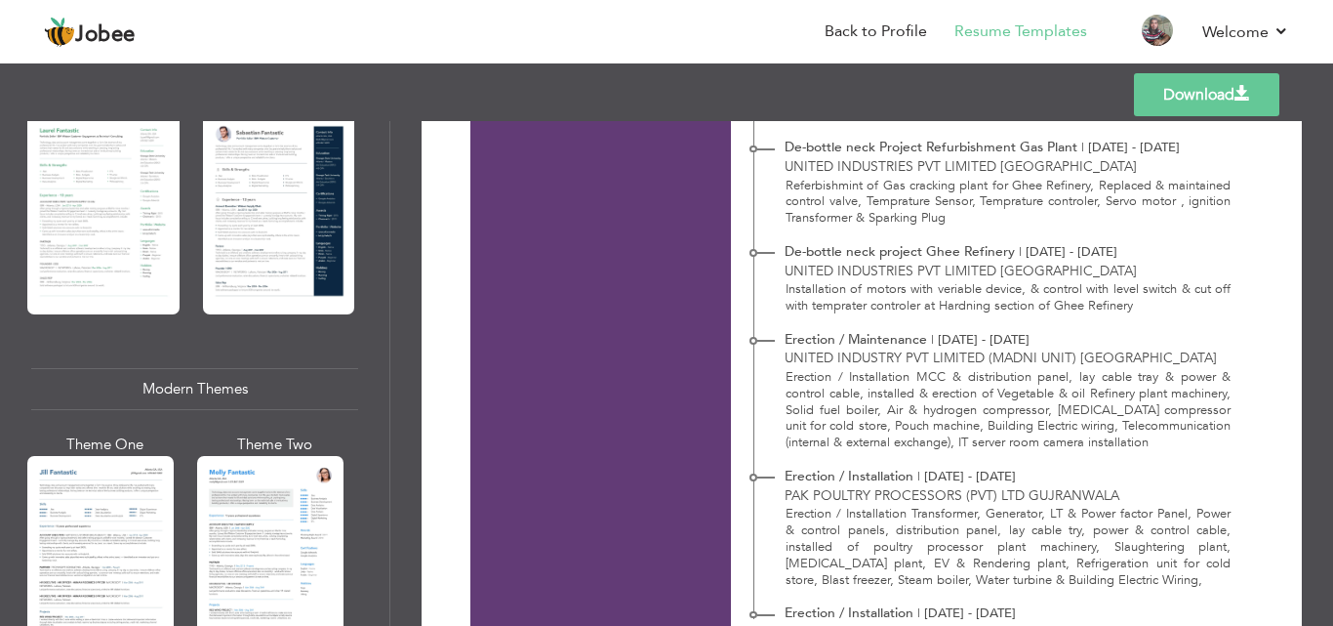
scroll to position [616, 0]
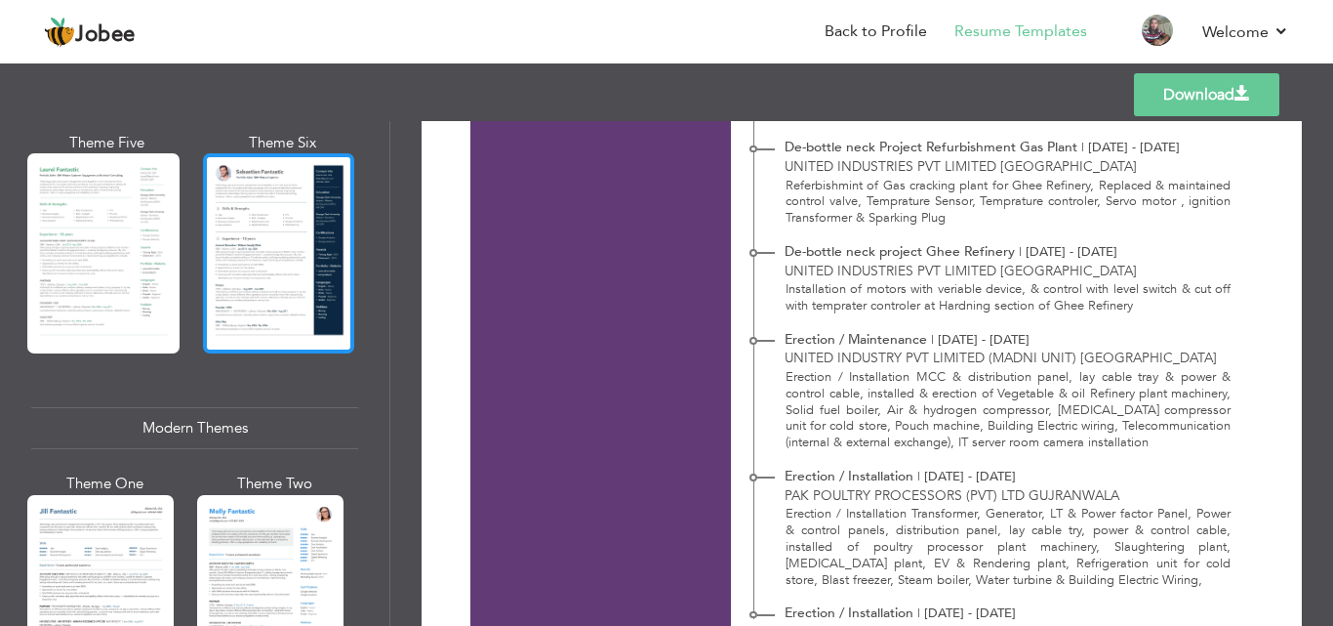
click at [304, 236] on div at bounding box center [279, 253] width 152 height 200
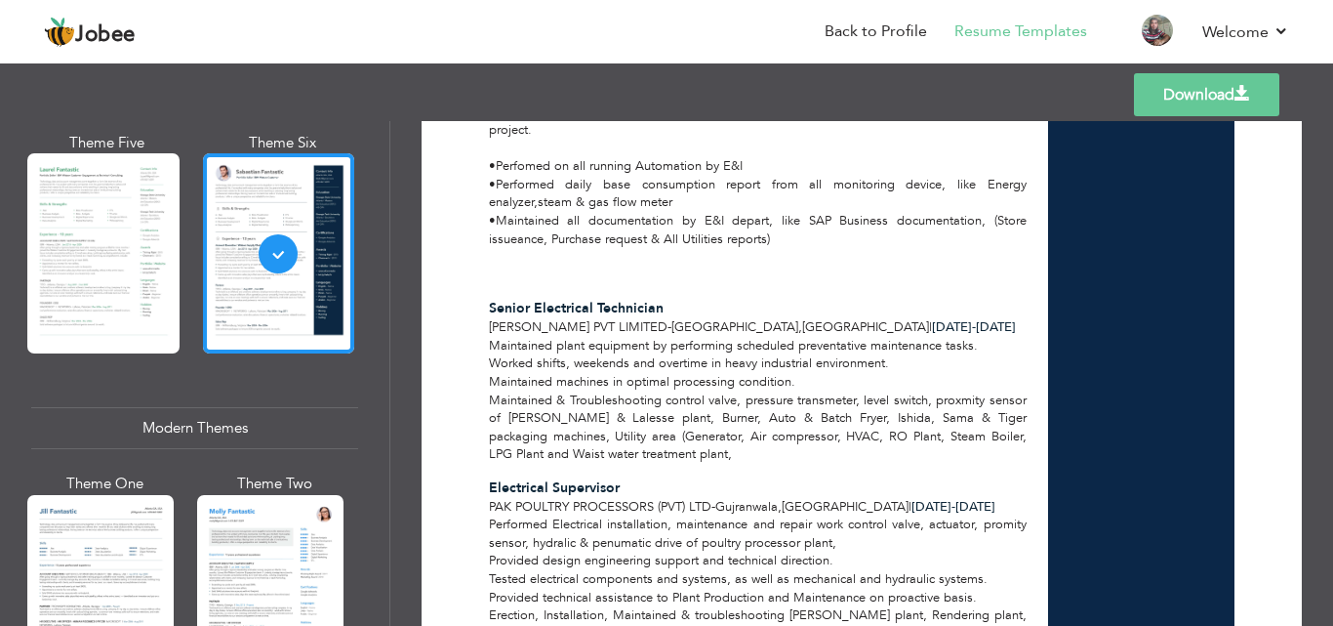
scroll to position [2408, 0]
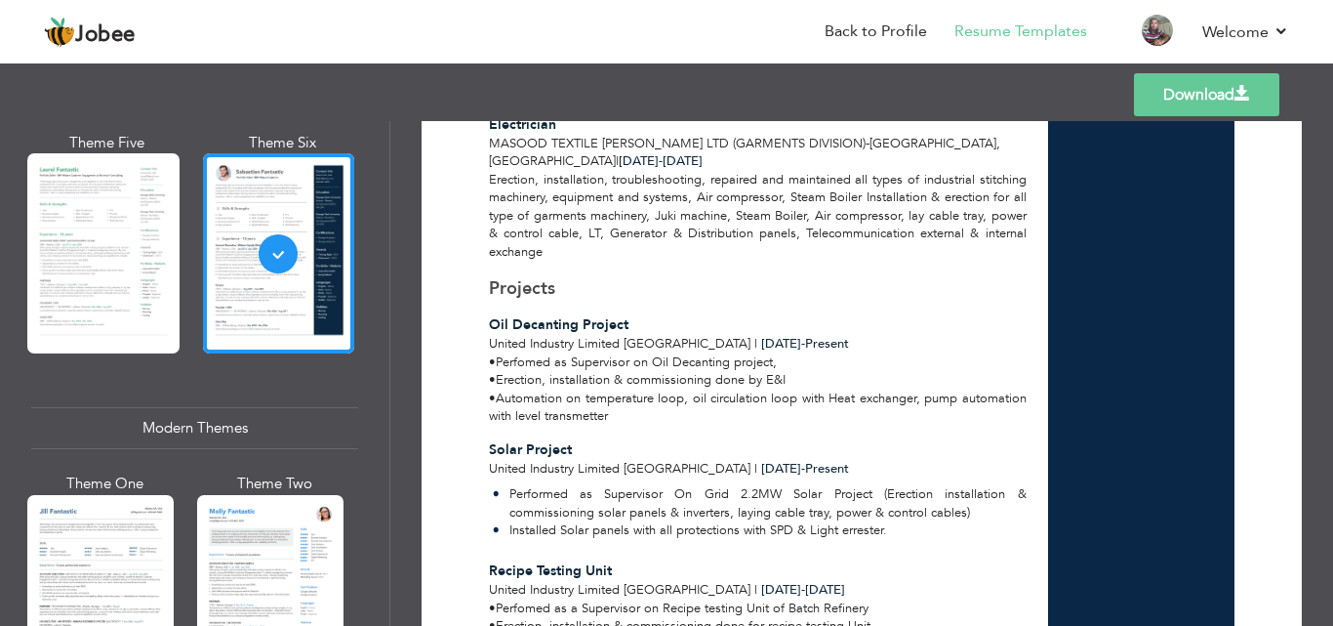
click at [1326, 460] on div "Download [PERSON_NAME] Electrical [PERSON_NAME] at Madina Private Limited" at bounding box center [861, 373] width 943 height 505
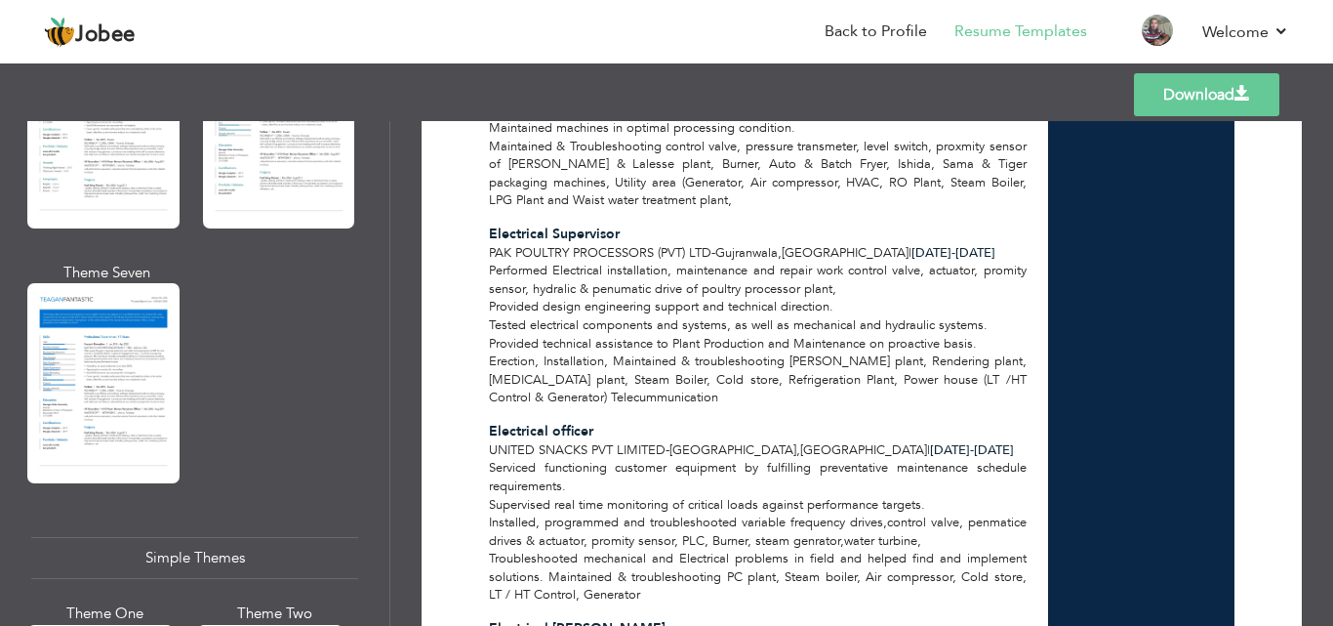
scroll to position [1819, 0]
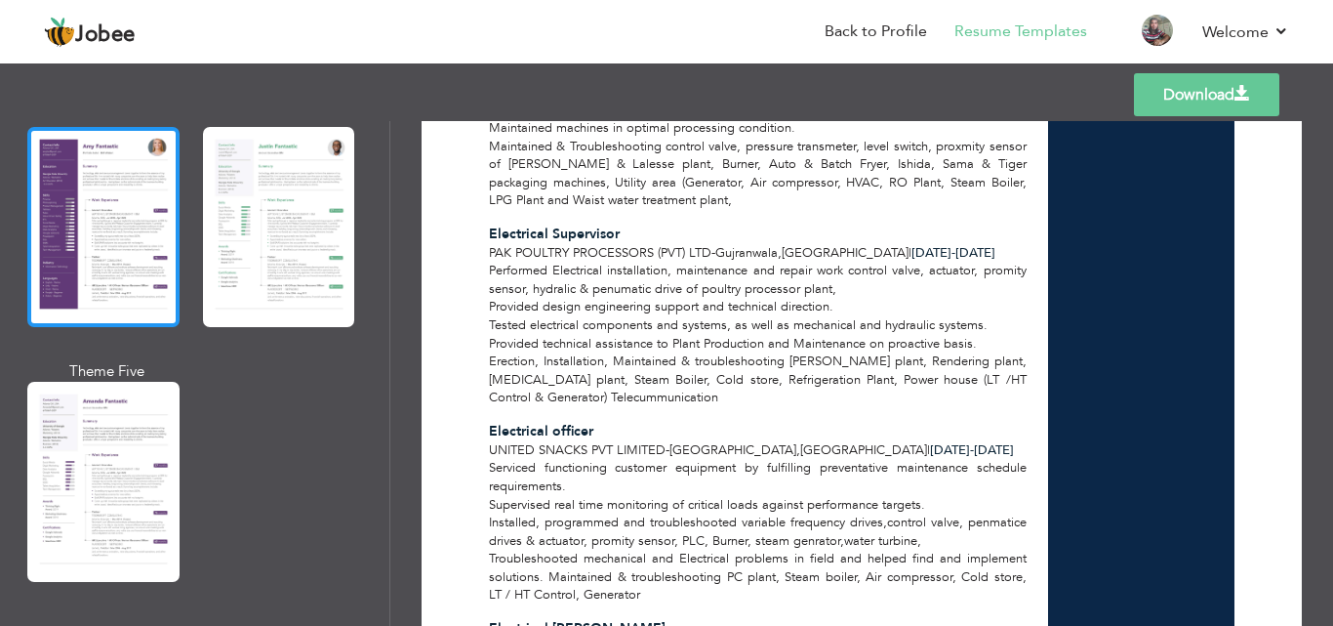
click at [108, 276] on div at bounding box center [103, 227] width 152 height 200
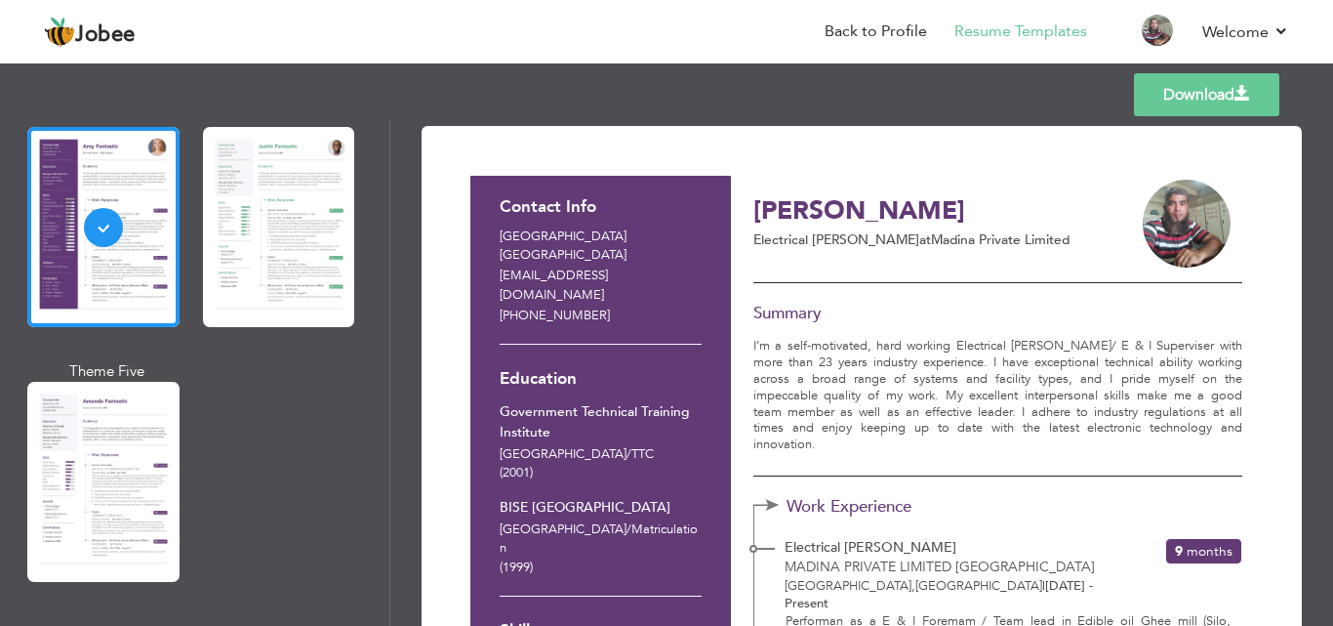
click at [1198, 99] on link "Download" at bounding box center [1206, 94] width 145 height 43
